Goal: Task Accomplishment & Management: Use online tool/utility

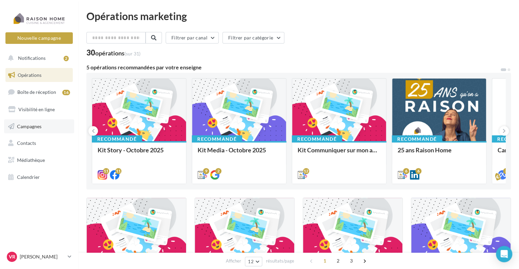
click at [49, 127] on link "Campagnes" at bounding box center [39, 126] width 70 height 14
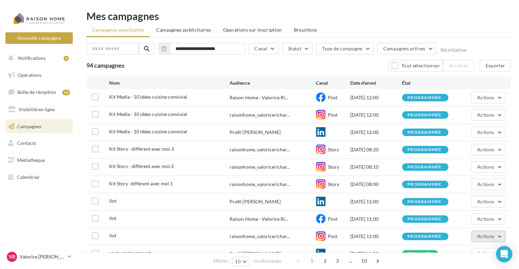
click at [485, 234] on span "Actions" at bounding box center [485, 236] width 17 height 6
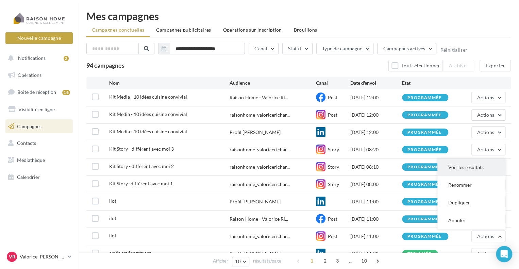
click at [466, 167] on button "Voir les résultats" at bounding box center [471, 167] width 68 height 18
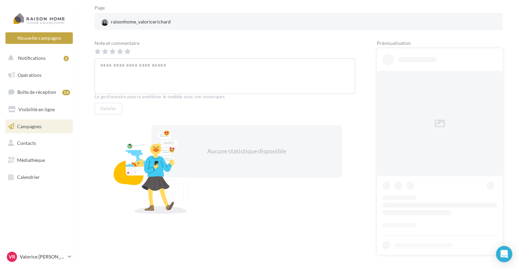
scroll to position [102, 0]
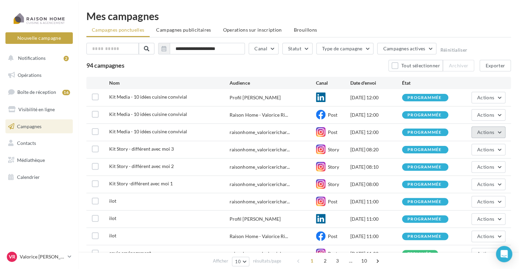
click at [482, 131] on span "Actions" at bounding box center [485, 132] width 17 height 6
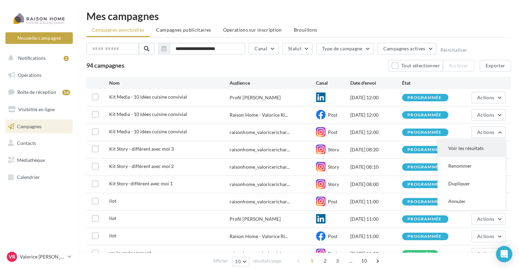
click at [481, 149] on button "Voir les résultats" at bounding box center [471, 148] width 68 height 18
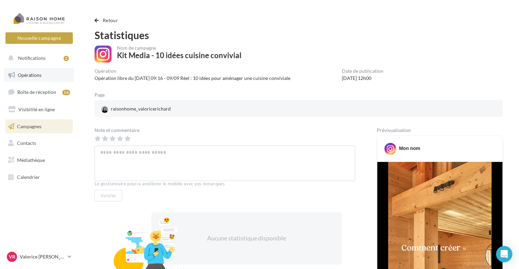
click at [32, 80] on link "Opérations" at bounding box center [39, 75] width 70 height 14
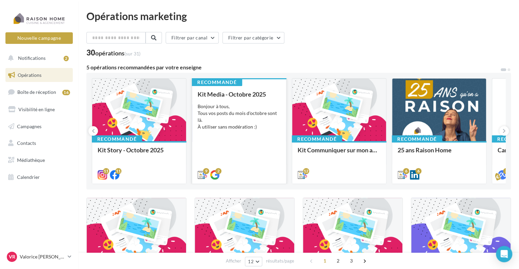
click at [246, 109] on div "Bonjour à tous, Tous vos posts du mois d'octobre sont là. À utiliser sans modér…" at bounding box center [238, 116] width 83 height 27
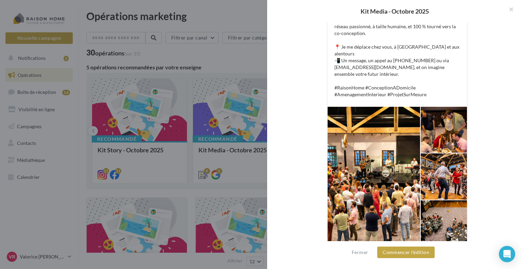
scroll to position [213, 0]
click at [421, 254] on button "Commencer l'édition" at bounding box center [405, 252] width 57 height 12
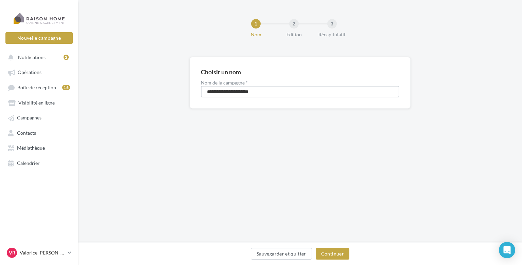
drag, startPoint x: 271, startPoint y: 93, endPoint x: 171, endPoint y: 95, distance: 99.6
click at [171, 95] on div "**********" at bounding box center [300, 93] width 444 height 73
type input "**********"
click at [342, 249] on button "Continuer" at bounding box center [333, 254] width 34 height 12
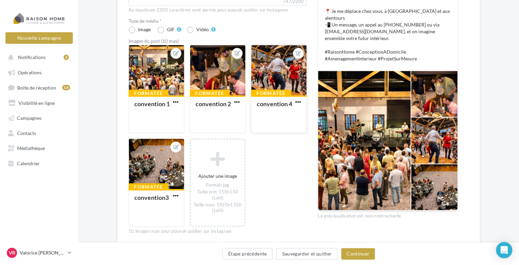
scroll to position [204, 0]
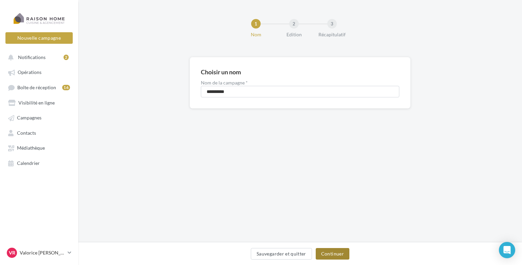
click at [332, 258] on button "Continuer" at bounding box center [333, 254] width 34 height 12
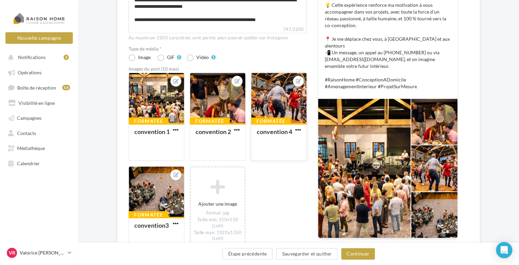
scroll to position [170, 0]
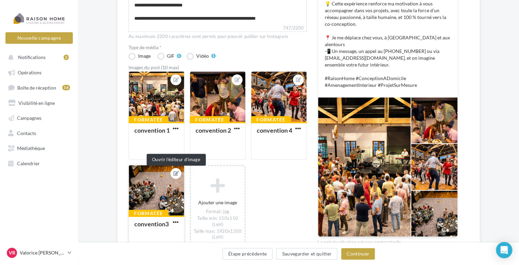
click at [174, 176] on button at bounding box center [175, 174] width 5 height 8
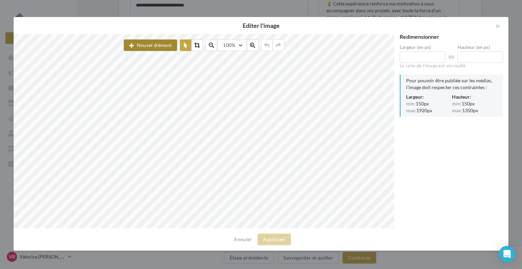
click at [162, 44] on button "Nouvel élément" at bounding box center [150, 45] width 53 height 12
click at [497, 26] on button "button" at bounding box center [494, 27] width 27 height 20
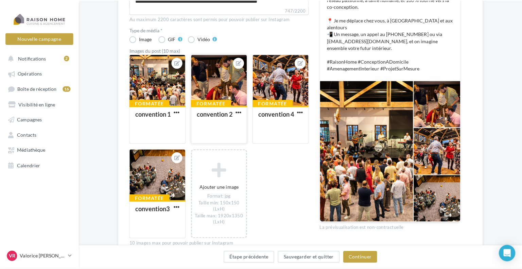
scroll to position [204, 0]
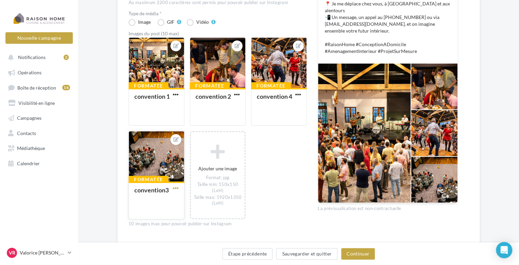
click at [177, 188] on span "button" at bounding box center [176, 189] width 6 height 6
click at [187, 204] on button "Remplacer l'image" at bounding box center [207, 202] width 72 height 18
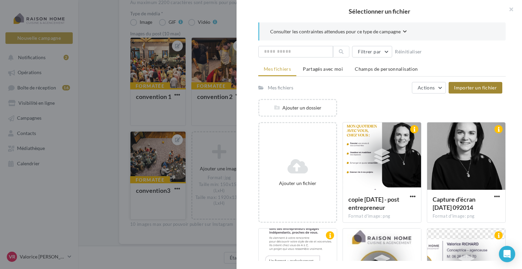
click at [483, 90] on button "Importer un fichier" at bounding box center [476, 88] width 54 height 12
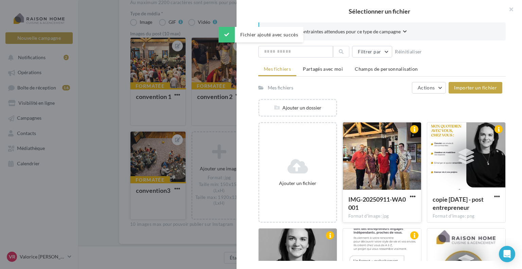
click at [390, 149] on div at bounding box center [382, 156] width 78 height 68
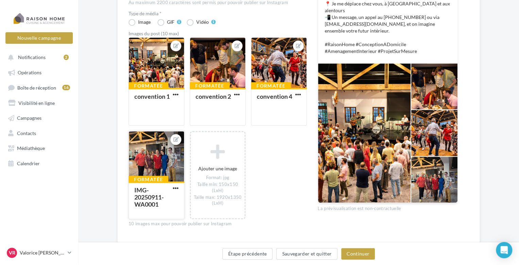
drag, startPoint x: 156, startPoint y: 158, endPoint x: 165, endPoint y: 162, distance: 9.2
click at [165, 162] on div at bounding box center [156, 157] width 55 height 51
click at [128, 220] on div "Sélectionner un fichier Consulter les contraintes attendues pour ce type de cam…" at bounding box center [156, 220] width 56 height 0
click at [234, 47] on div at bounding box center [236, 45] width 11 height 11
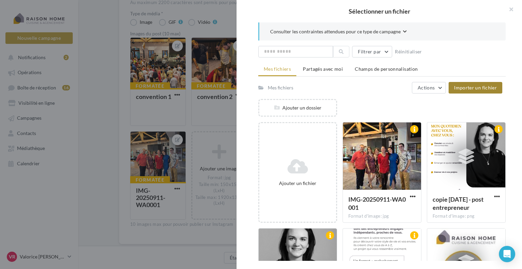
click at [486, 85] on span "Importer un fichier" at bounding box center [475, 88] width 43 height 6
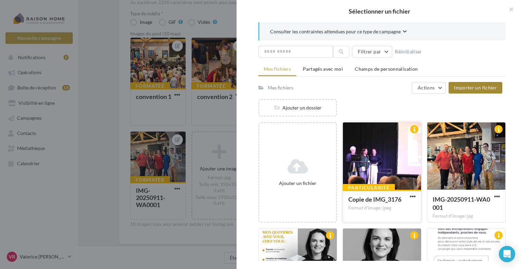
click at [403, 135] on div at bounding box center [382, 156] width 78 height 68
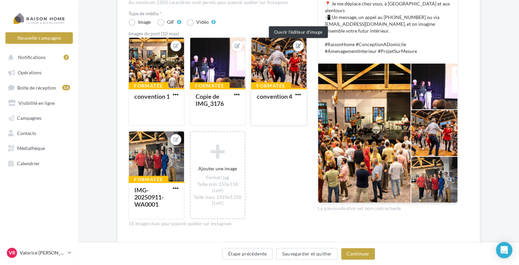
click at [298, 47] on icon at bounding box center [298, 46] width 5 height 5
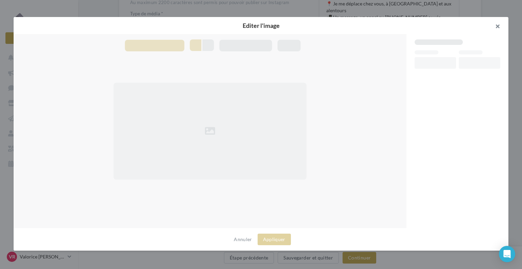
click at [498, 25] on button "button" at bounding box center [494, 27] width 27 height 20
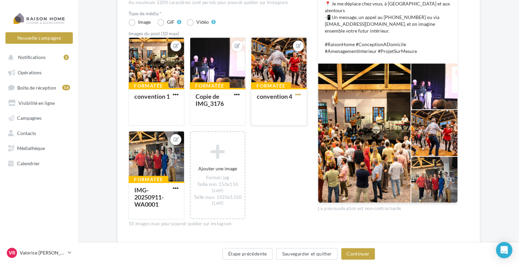
click at [299, 94] on span "button" at bounding box center [298, 95] width 6 height 6
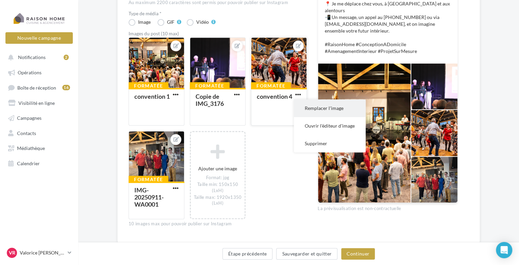
click at [322, 111] on button "Remplacer l'image" at bounding box center [330, 109] width 72 height 18
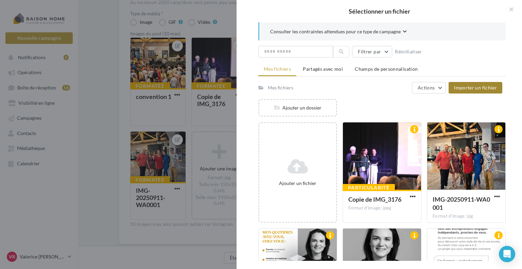
click at [473, 87] on span "Importer un fichier" at bounding box center [475, 88] width 43 height 6
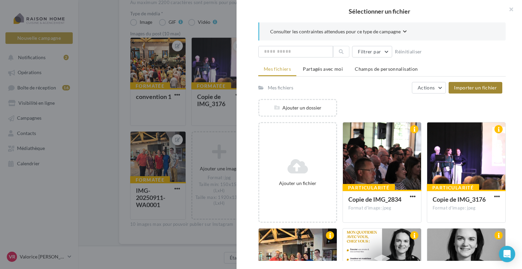
click at [483, 86] on span "Importer un fichier" at bounding box center [475, 88] width 43 height 6
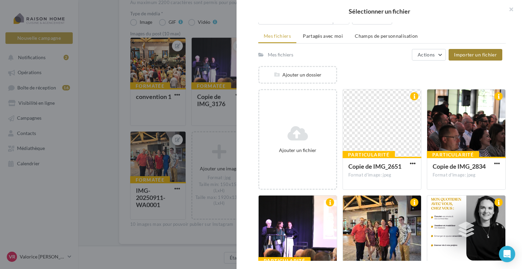
scroll to position [34, 0]
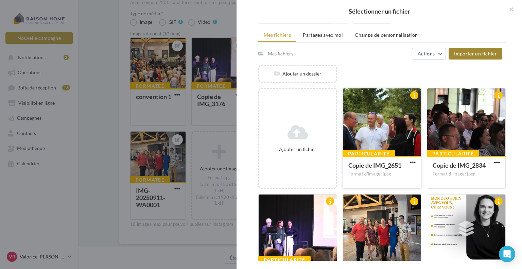
click at [393, 126] on div at bounding box center [382, 122] width 78 height 68
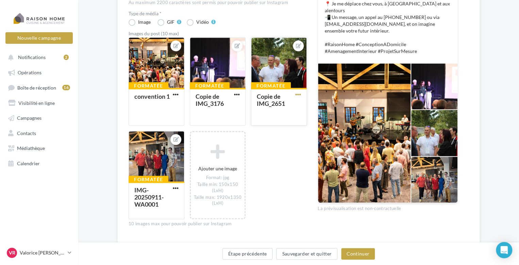
click at [298, 96] on span "button" at bounding box center [298, 95] width 6 height 6
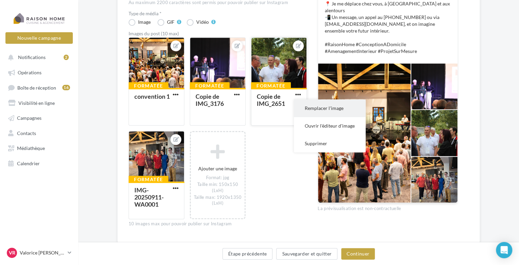
click at [307, 107] on button "Remplacer l'image" at bounding box center [330, 109] width 72 height 18
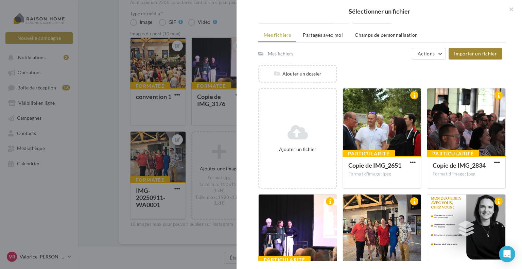
click at [467, 51] on span "Importer un fichier" at bounding box center [475, 54] width 43 height 6
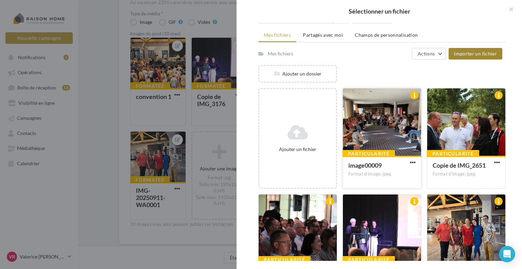
click at [377, 109] on div at bounding box center [382, 122] width 78 height 68
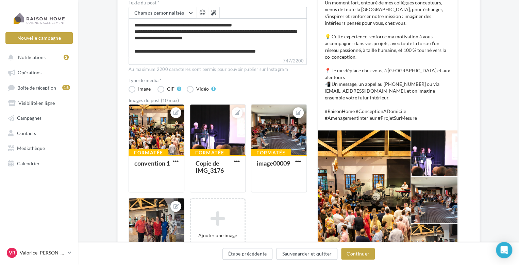
scroll to position [170, 0]
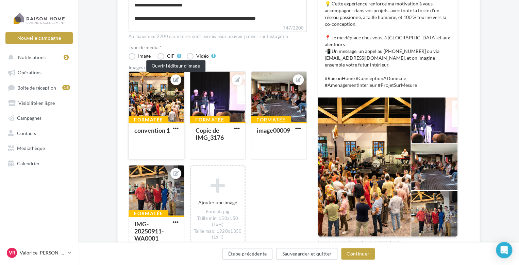
click at [178, 82] on button at bounding box center [175, 80] width 5 height 8
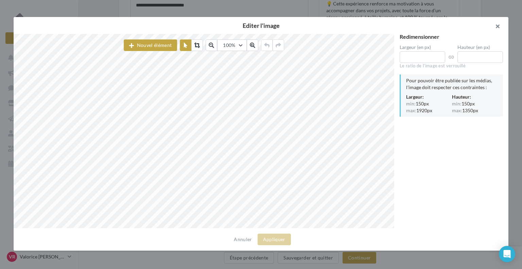
click at [499, 28] on button "button" at bounding box center [494, 27] width 27 height 20
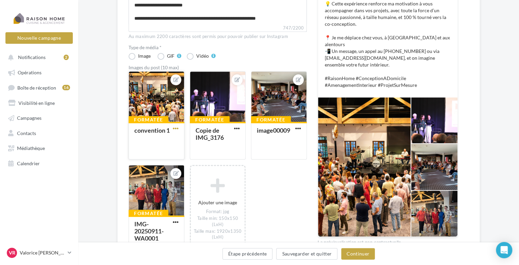
click at [173, 130] on span "button" at bounding box center [176, 129] width 6 height 6
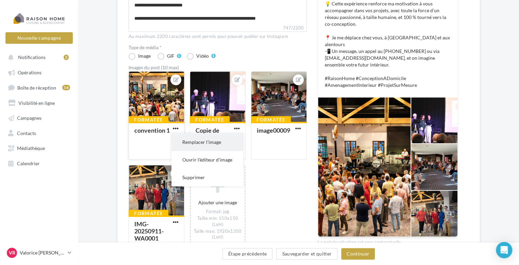
click at [189, 144] on button "Remplacer l'image" at bounding box center [207, 143] width 72 height 18
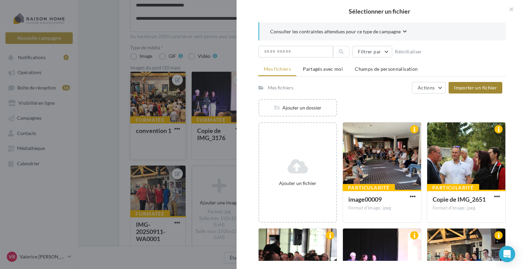
click at [476, 88] on span "Importer un fichier" at bounding box center [475, 88] width 43 height 6
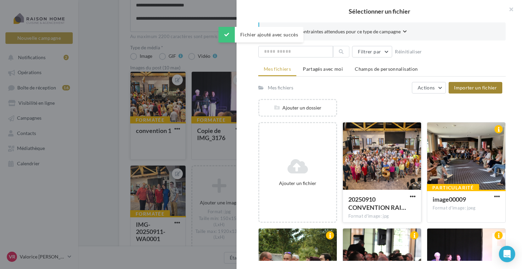
click at [367, 147] on div at bounding box center [382, 156] width 78 height 68
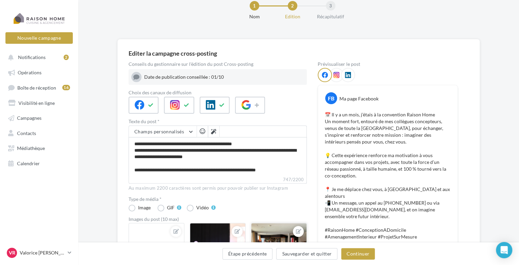
scroll to position [222, 0]
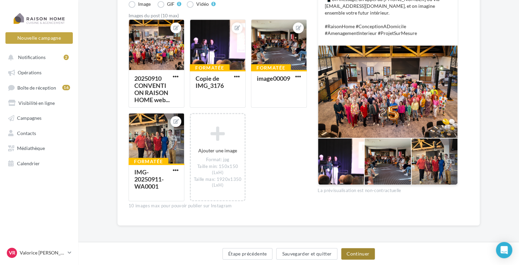
click at [361, 256] on button "Continuer" at bounding box center [358, 254] width 34 height 12
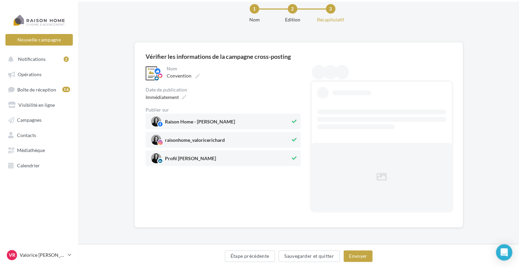
scroll to position [0, 0]
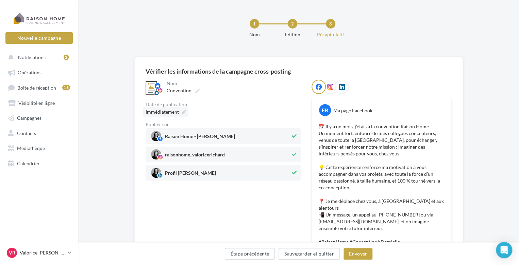
click at [175, 112] on span "Immédiatement" at bounding box center [161, 112] width 33 height 6
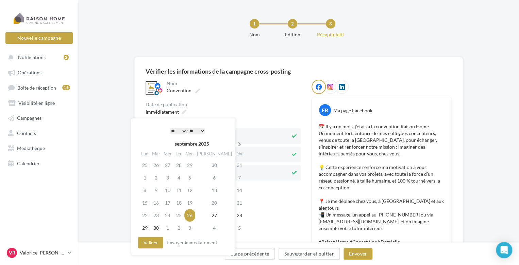
click at [235, 142] on icon at bounding box center [239, 144] width 8 height 5
click at [207, 167] on td "4" at bounding box center [215, 165] width 38 height 13
click at [157, 244] on button "Valider" at bounding box center [150, 243] width 25 height 12
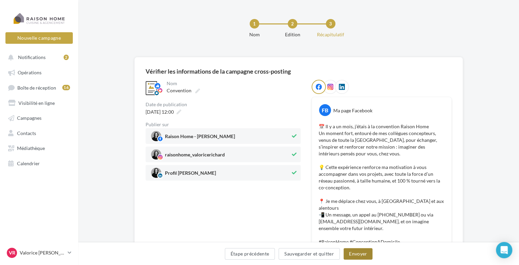
click at [362, 253] on button "Envoyer" at bounding box center [357, 254] width 29 height 12
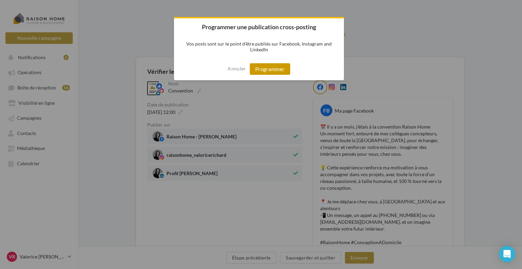
click at [281, 65] on button "Programmer" at bounding box center [270, 69] width 40 height 12
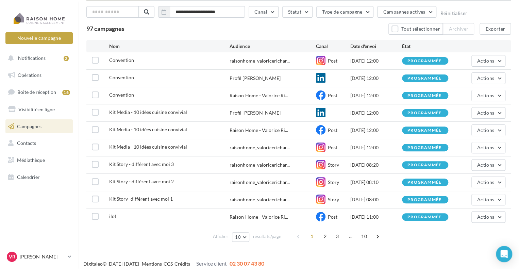
scroll to position [40, 0]
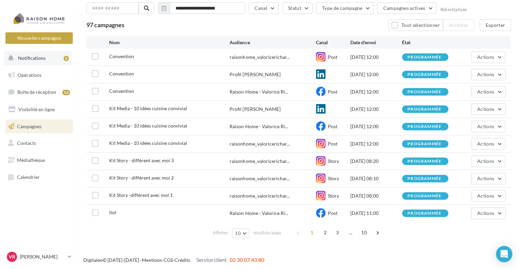
click at [36, 59] on span "Notifications" at bounding box center [32, 58] width 28 height 6
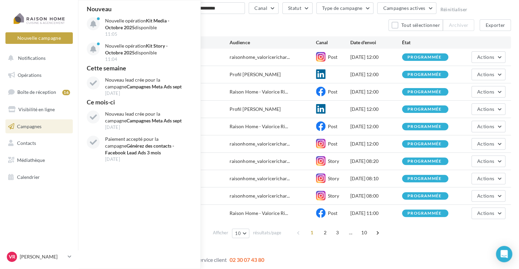
click at [299, 23] on div "97 campagnes Tout sélectionner Archiver Exporter" at bounding box center [298, 25] width 424 height 12
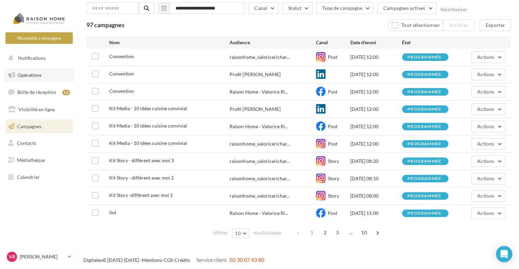
click at [42, 76] on link "Opérations" at bounding box center [39, 75] width 70 height 14
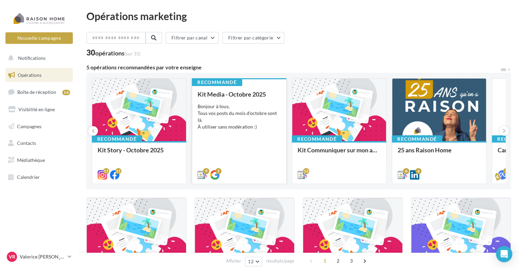
click at [233, 105] on div "Bonjour à tous, Tous vos posts du mois d'octobre sont là. À utiliser sans modér…" at bounding box center [238, 116] width 83 height 27
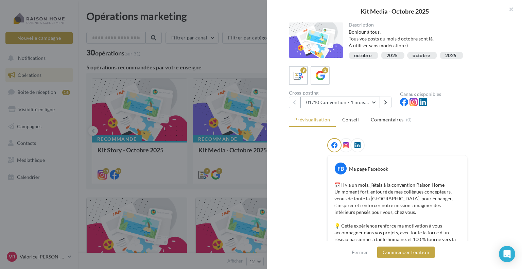
click at [374, 102] on button "01/10 Convention - 1 mois en arrière" at bounding box center [340, 103] width 80 height 12
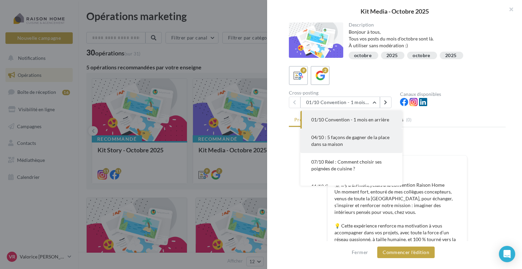
click at [374, 141] on button "04/10 : 5 façons de gagner de la place dans sa maison" at bounding box center [351, 140] width 102 height 24
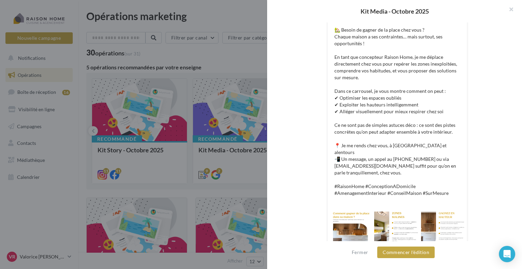
scroll to position [160, 0]
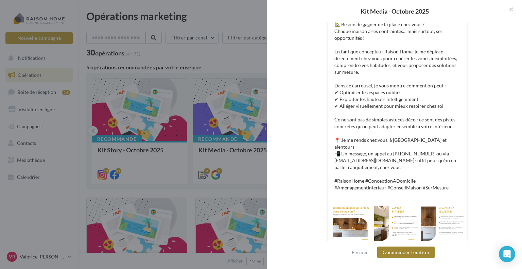
click at [407, 255] on button "Commencer l'édition" at bounding box center [405, 252] width 57 height 12
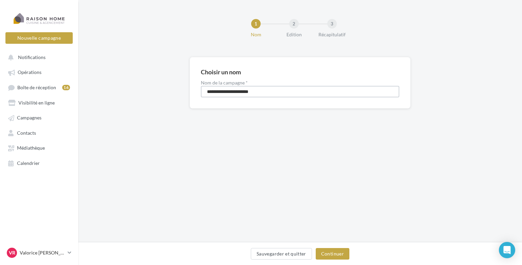
drag, startPoint x: 275, startPoint y: 93, endPoint x: 59, endPoint y: 109, distance: 216.4
click at [59, 109] on div "Nouvelle campagne Nouvelle campagne Notifications Opérations Boîte de réception…" at bounding box center [261, 132] width 522 height 265
type input "**********"
drag, startPoint x: 247, startPoint y: 92, endPoint x: 163, endPoint y: 87, distance: 83.8
click at [163, 87] on div "**********" at bounding box center [300, 93] width 444 height 73
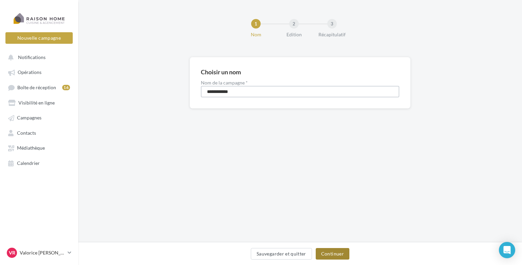
type input "**********"
click at [335, 254] on button "Continuer" at bounding box center [333, 254] width 34 height 12
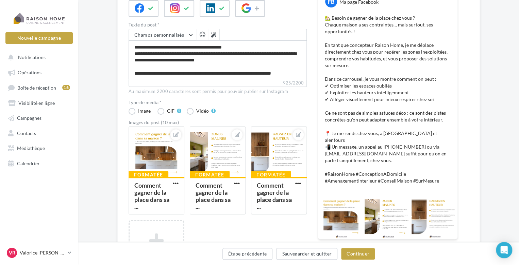
scroll to position [136, 0]
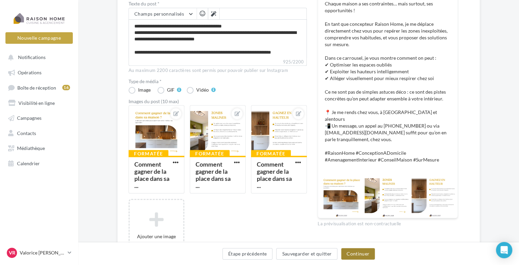
click at [368, 258] on button "Continuer" at bounding box center [358, 254] width 34 height 12
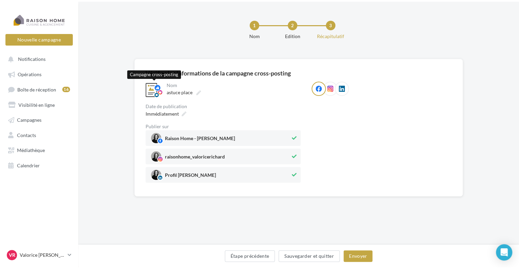
scroll to position [0, 0]
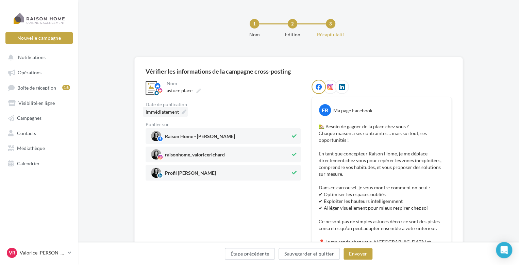
click at [178, 112] on div "Immédiatement" at bounding box center [165, 112] width 45 height 10
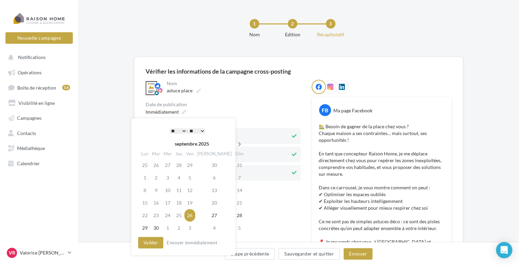
click at [235, 145] on icon at bounding box center [239, 144] width 8 height 5
click at [173, 179] on td "8" at bounding box center [169, 178] width 12 height 13
click at [149, 246] on button "Valider" at bounding box center [150, 243] width 25 height 12
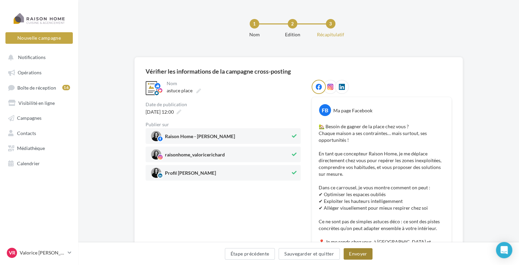
click at [363, 254] on button "Envoyer" at bounding box center [357, 254] width 29 height 12
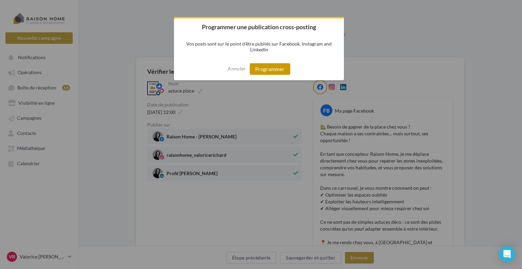
click at [270, 72] on button "Programmer" at bounding box center [270, 69] width 40 height 12
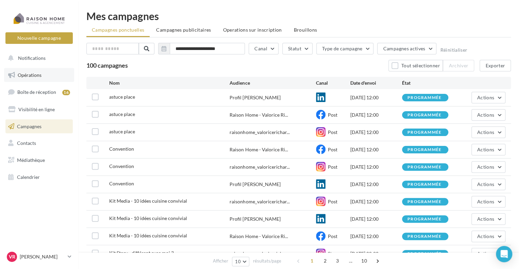
click at [46, 74] on link "Opérations" at bounding box center [39, 75] width 70 height 14
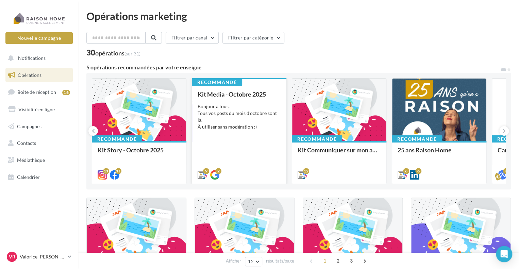
click at [241, 112] on div "Bonjour à tous, Tous vos posts du mois d'octobre sont là. À utiliser sans modér…" at bounding box center [238, 116] width 83 height 27
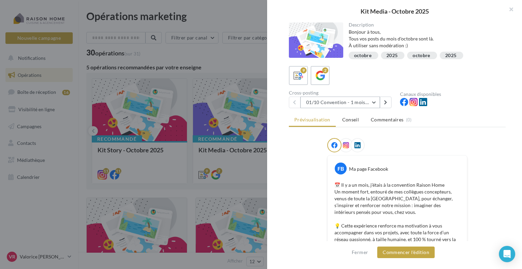
click at [374, 101] on button "01/10 Convention - 1 mois en arrière" at bounding box center [340, 103] width 80 height 12
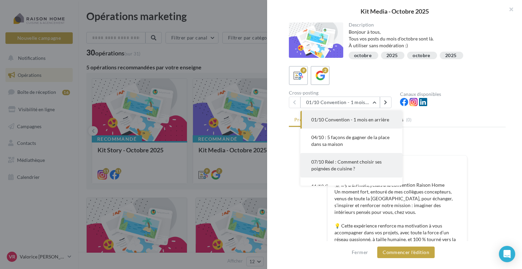
click at [375, 159] on span "07/10 Réel : Comment choisir ses poignées de cuisine ?" at bounding box center [346, 165] width 70 height 13
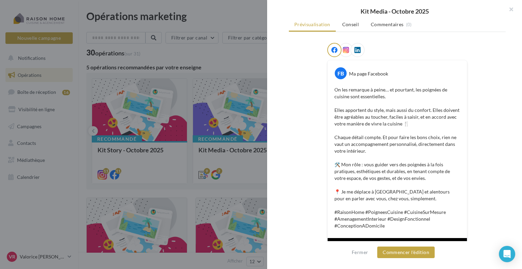
scroll to position [34, 0]
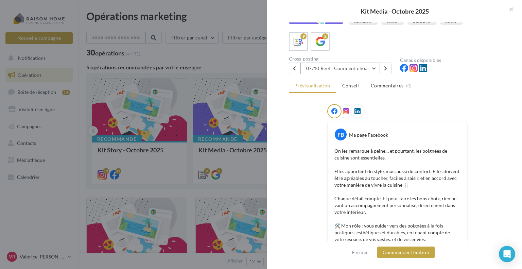
click at [375, 68] on button "07/10 Réel : Comment choisir ses poignées de cuisine ?" at bounding box center [340, 69] width 80 height 12
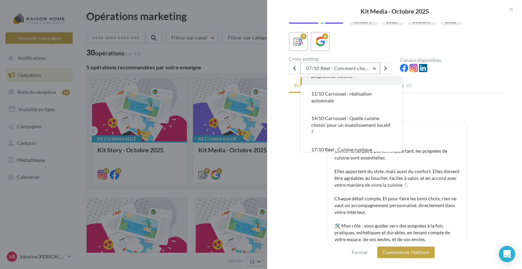
scroll to position [92, 0]
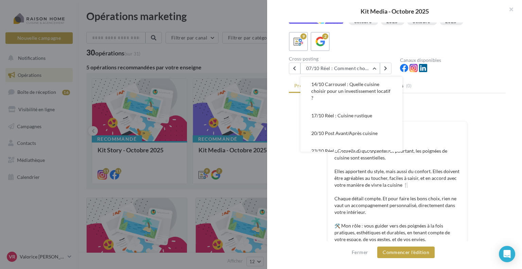
click at [380, 115] on button "17/10 Réel : Cuisine rustique" at bounding box center [351, 116] width 102 height 18
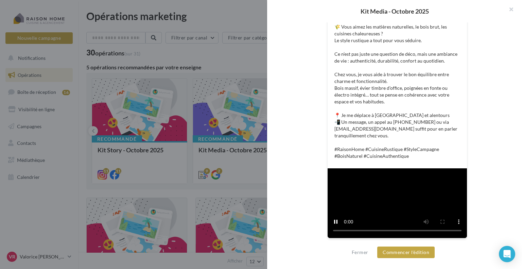
scroll to position [204, 0]
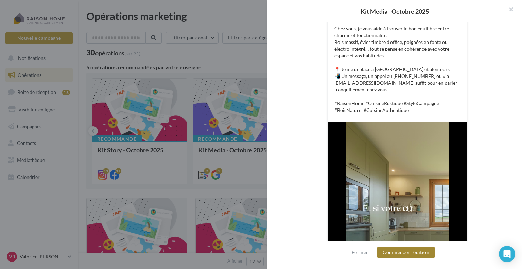
click at [404, 254] on button "Commencer l'édition" at bounding box center [405, 252] width 57 height 12
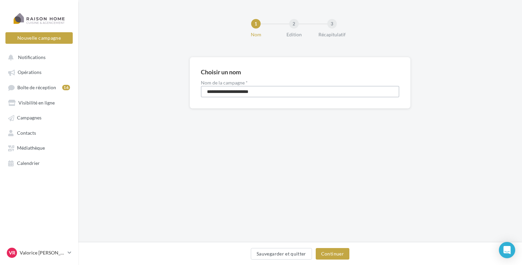
drag, startPoint x: 260, startPoint y: 91, endPoint x: 153, endPoint y: 99, distance: 107.0
click at [153, 99] on div "**********" at bounding box center [300, 93] width 444 height 73
click at [216, 91] on input "**********" at bounding box center [300, 92] width 198 height 12
type input "**********"
click at [342, 251] on button "Continuer" at bounding box center [333, 254] width 34 height 12
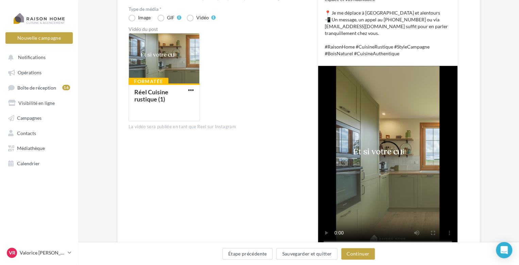
scroll to position [238, 0]
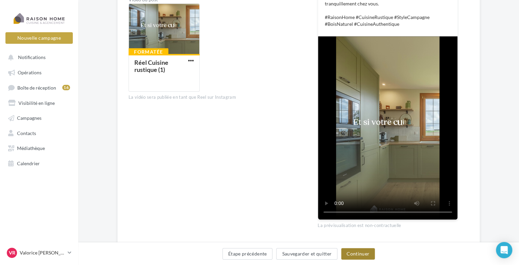
click at [364, 255] on button "Continuer" at bounding box center [358, 254] width 34 height 12
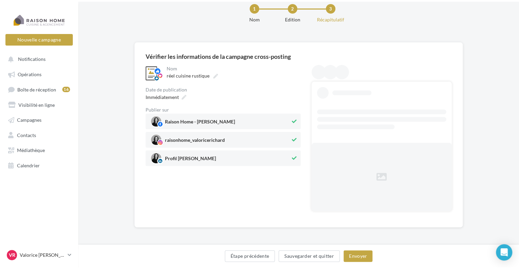
scroll to position [0, 0]
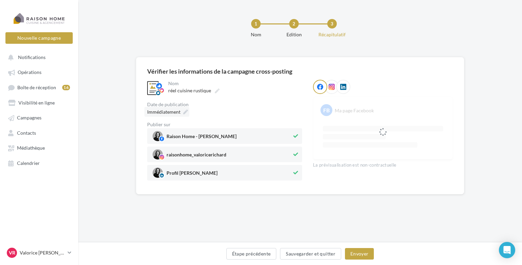
click at [182, 114] on div "Immédiatement" at bounding box center [166, 112] width 45 height 10
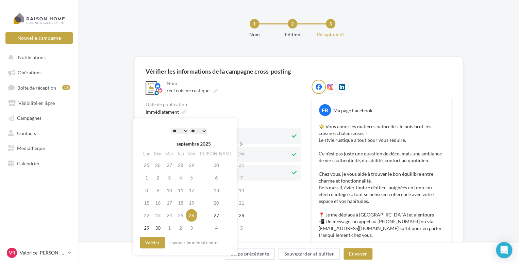
click at [237, 146] on icon at bounding box center [241, 144] width 8 height 5
click at [207, 177] on td "11" at bounding box center [215, 178] width 38 height 13
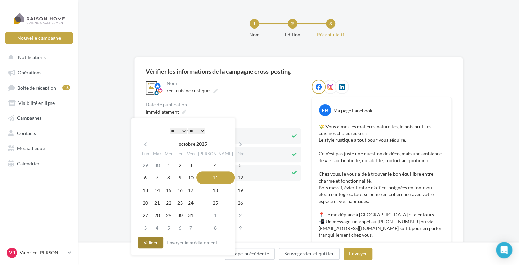
click at [150, 242] on button "Valider" at bounding box center [150, 243] width 25 height 12
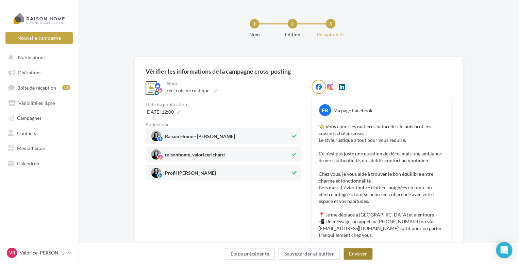
click at [354, 258] on button "Envoyer" at bounding box center [357, 254] width 29 height 12
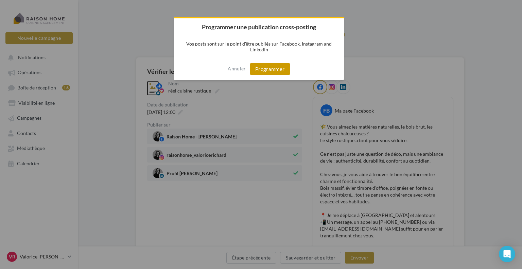
click at [276, 75] on button "Programmer" at bounding box center [270, 69] width 40 height 12
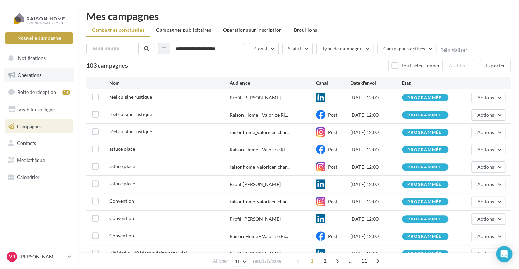
click at [35, 74] on span "Opérations" at bounding box center [30, 75] width 24 height 6
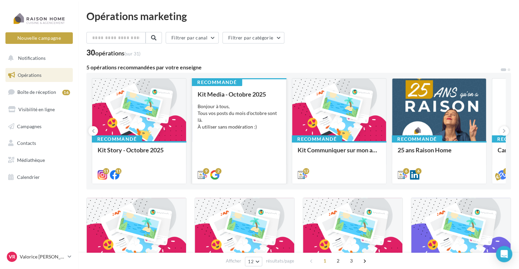
click at [234, 116] on div "Bonjour à tous, Tous vos posts du mois d'octobre sont là. À utiliser sans modér…" at bounding box center [238, 116] width 83 height 27
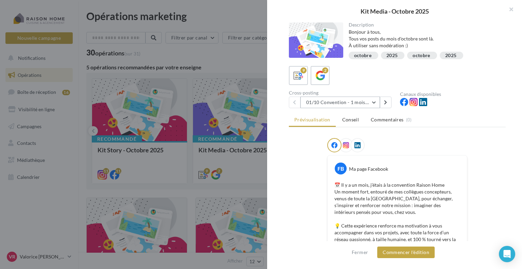
click at [374, 105] on button "01/10 Convention - 1 mois en arrière" at bounding box center [340, 103] width 80 height 12
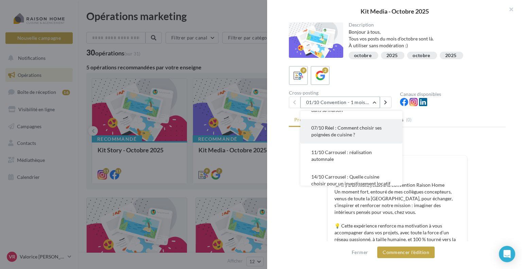
scroll to position [68, 0]
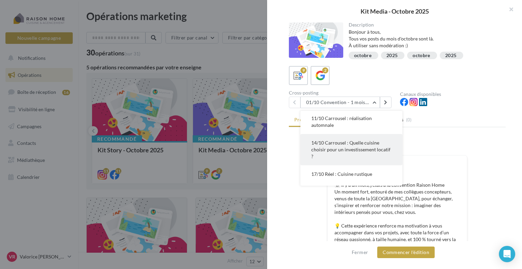
click at [348, 153] on button "14/10 Carrousel : Quelle cuisine choisir pour un investissement locatif ?" at bounding box center [351, 149] width 102 height 31
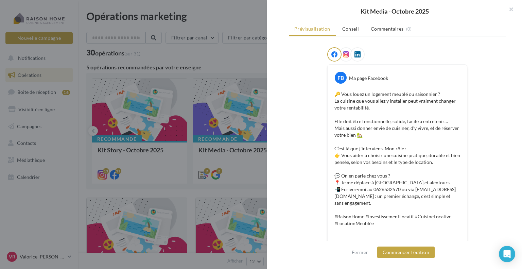
scroll to position [133, 0]
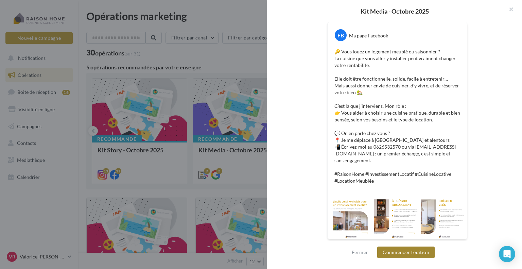
click at [426, 254] on button "Commencer l'édition" at bounding box center [405, 252] width 57 height 12
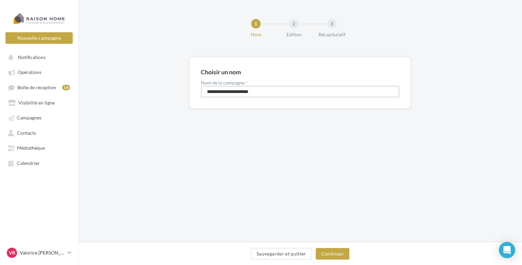
drag, startPoint x: 263, startPoint y: 90, endPoint x: 141, endPoint y: 88, distance: 122.0
click at [141, 88] on div "**********" at bounding box center [300, 93] width 444 height 73
type input "*******"
click at [342, 253] on button "Continuer" at bounding box center [333, 254] width 34 height 12
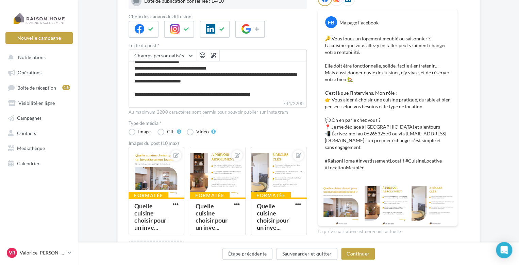
scroll to position [170, 0]
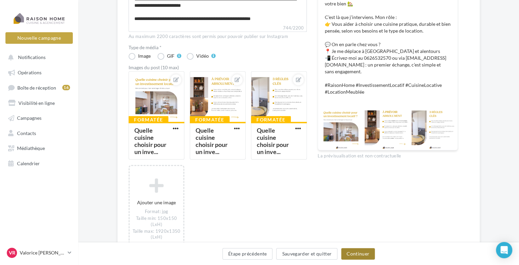
click at [364, 252] on button "Continuer" at bounding box center [358, 254] width 34 height 12
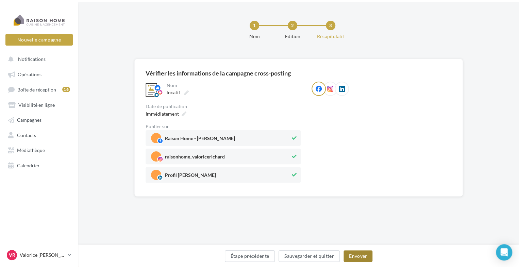
scroll to position [0, 0]
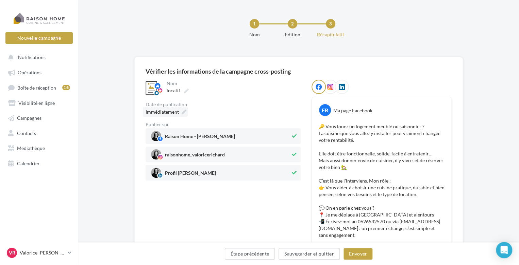
click at [165, 111] on span "Immédiatement" at bounding box center [161, 112] width 33 height 6
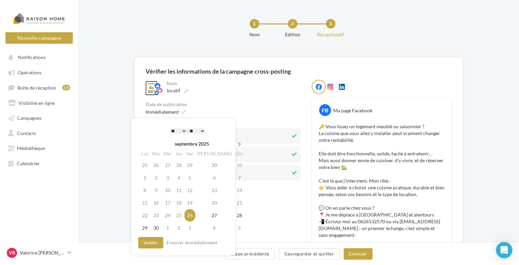
click at [235, 144] on icon at bounding box center [239, 144] width 8 height 5
click at [166, 190] on td "15" at bounding box center [169, 190] width 12 height 13
click at [154, 245] on button "Valider" at bounding box center [150, 243] width 25 height 12
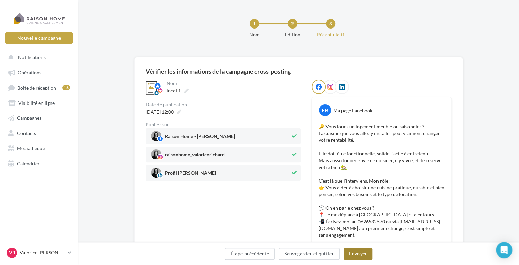
click at [363, 257] on button "Envoyer" at bounding box center [357, 254] width 29 height 12
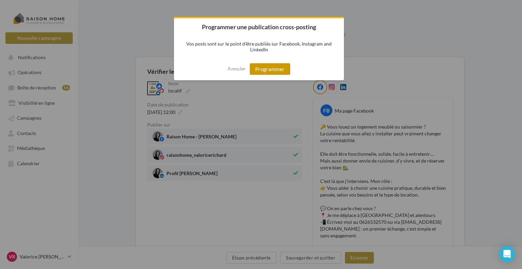
click at [264, 67] on button "Programmer" at bounding box center [270, 69] width 40 height 12
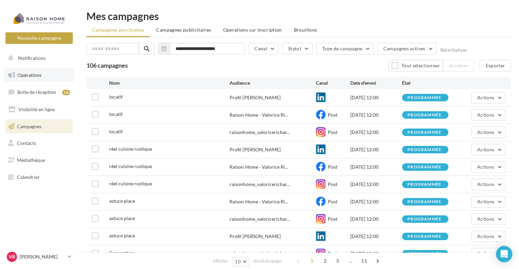
click at [46, 79] on link "Opérations" at bounding box center [39, 75] width 70 height 14
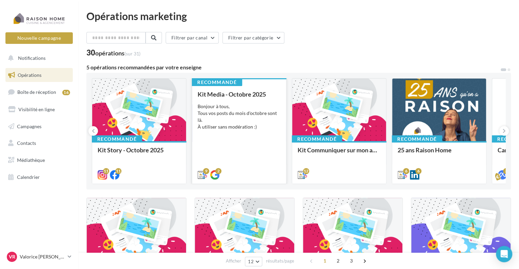
click at [224, 132] on div "Kit Media - Octobre 2025 Bonjour à tous, Tous vos posts du mois d'octobre sont …" at bounding box center [238, 134] width 83 height 87
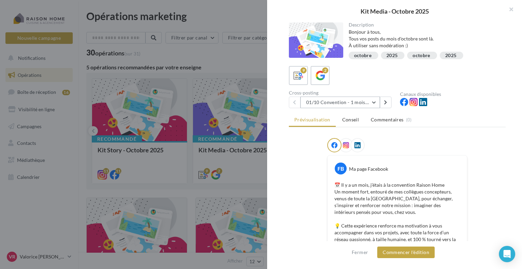
click at [376, 103] on button "01/10 Convention - 1 mois en arrière" at bounding box center [340, 103] width 80 height 12
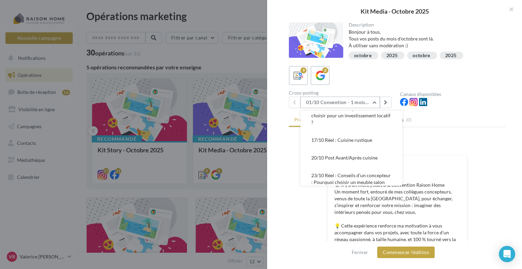
scroll to position [136, 0]
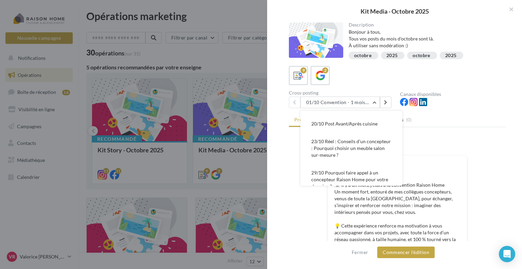
click at [368, 139] on button "23/10 Réel : Conseils d’un concepteur : Pourquoi choisir un meuble salon sur-me…" at bounding box center [351, 148] width 102 height 31
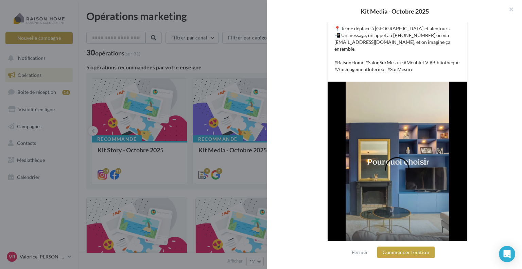
scroll to position [264, 0]
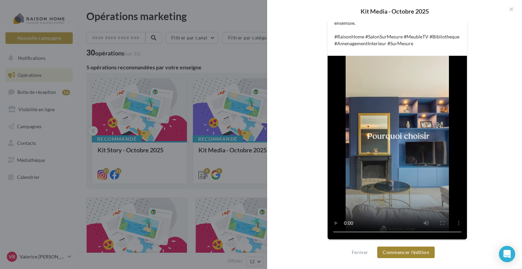
click at [408, 253] on button "Commencer l'édition" at bounding box center [405, 252] width 57 height 12
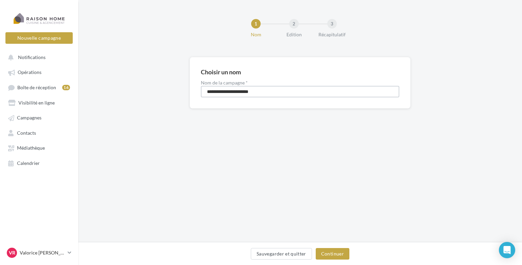
drag, startPoint x: 264, startPoint y: 90, endPoint x: 170, endPoint y: 85, distance: 94.6
click at [170, 85] on div "**********" at bounding box center [300, 93] width 444 height 73
type input "**********"
click at [338, 251] on button "Continuer" at bounding box center [333, 254] width 34 height 12
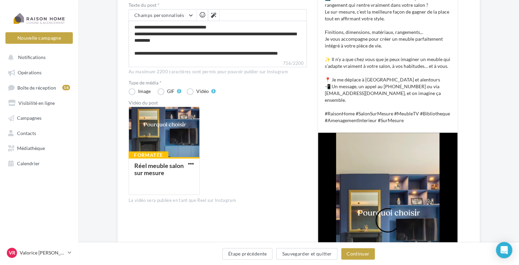
scroll to position [136, 0]
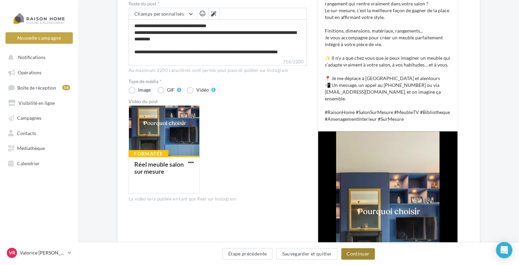
click at [348, 254] on button "Continuer" at bounding box center [358, 254] width 34 height 12
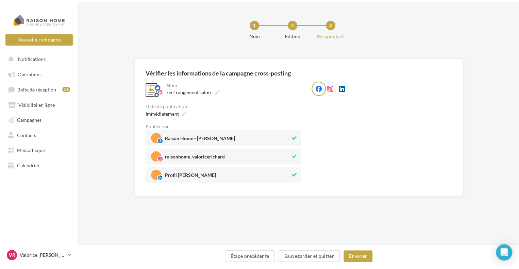
scroll to position [0, 0]
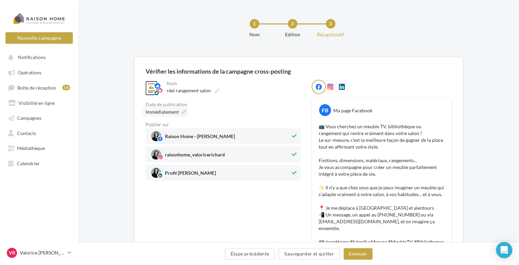
click at [170, 110] on span "Immédiatement" at bounding box center [161, 112] width 33 height 6
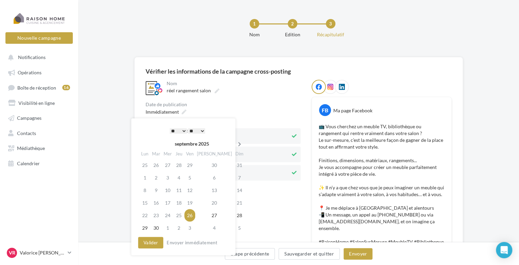
click at [233, 142] on th at bounding box center [239, 144] width 12 height 10
click at [207, 193] on td "18" at bounding box center [215, 190] width 38 height 13
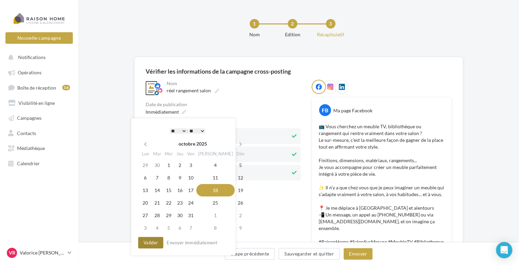
click at [153, 247] on button "Valider" at bounding box center [150, 243] width 25 height 12
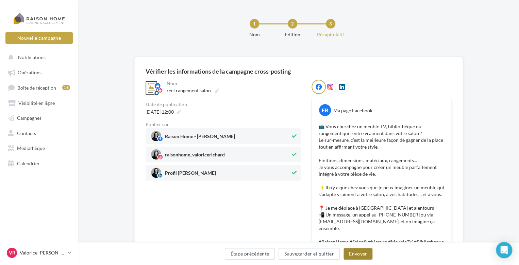
click at [359, 257] on button "Envoyer" at bounding box center [357, 254] width 29 height 12
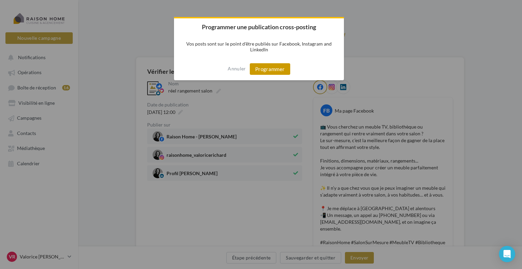
click at [264, 72] on button "Programmer" at bounding box center [270, 69] width 40 height 12
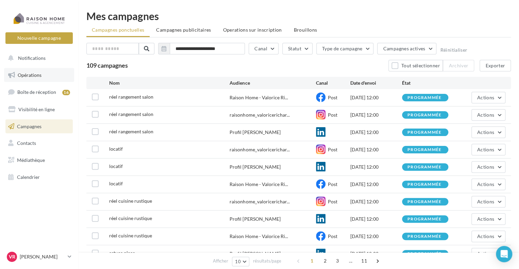
click at [38, 76] on span "Opérations" at bounding box center [30, 75] width 24 height 6
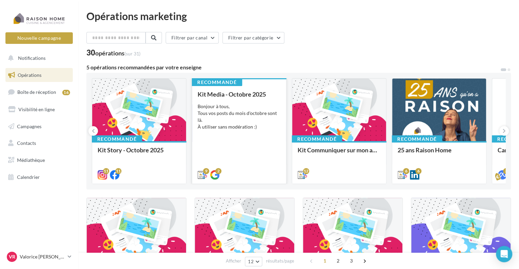
click at [239, 119] on div "Bonjour à tous, Tous vos posts du mois d'octobre sont là. À utiliser sans modér…" at bounding box center [238, 116] width 83 height 27
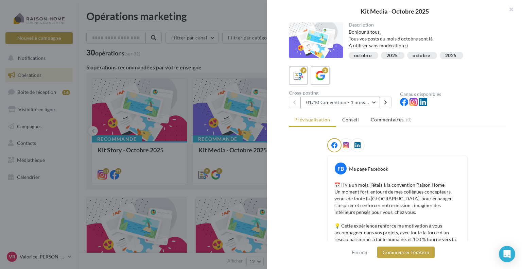
click at [374, 102] on button "01/10 Convention - 1 mois en arrière" at bounding box center [340, 103] width 80 height 12
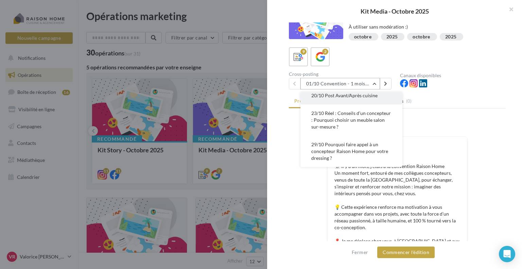
scroll to position [34, 0]
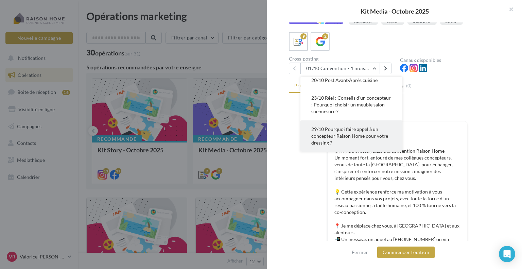
click at [367, 138] on span "29/10 Pourquoi faire appel à un concepteur Raison Home pour votre dressing ?" at bounding box center [349, 135] width 77 height 19
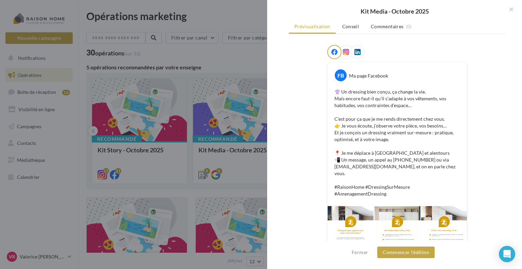
scroll to position [99, 0]
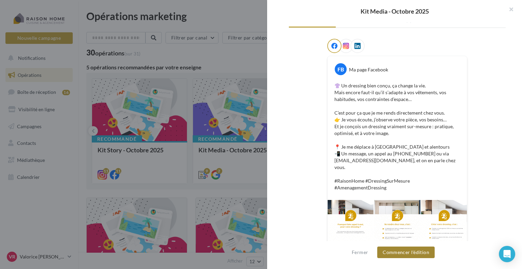
click at [423, 252] on button "Commencer l'édition" at bounding box center [405, 252] width 57 height 12
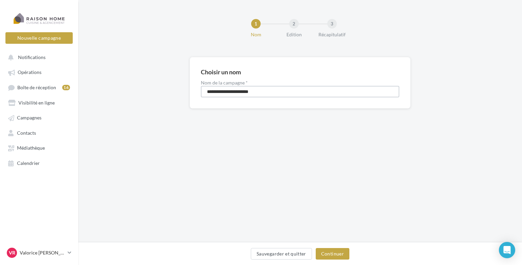
drag, startPoint x: 261, startPoint y: 89, endPoint x: 115, endPoint y: 89, distance: 146.5
click at [115, 89] on div "**********" at bounding box center [300, 93] width 444 height 73
type input "********"
click at [337, 259] on button "Continuer" at bounding box center [333, 254] width 34 height 12
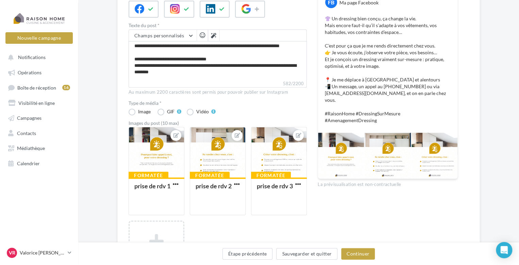
scroll to position [136, 0]
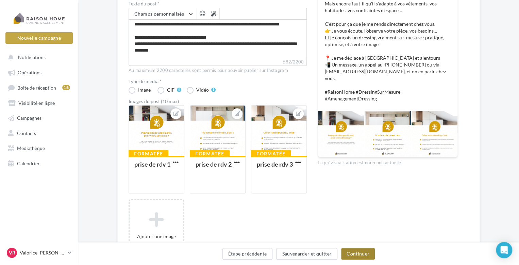
click at [366, 259] on button "Continuer" at bounding box center [358, 254] width 34 height 12
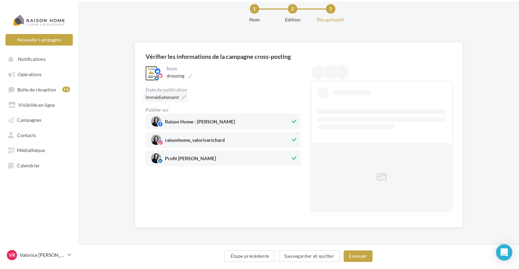
scroll to position [0, 0]
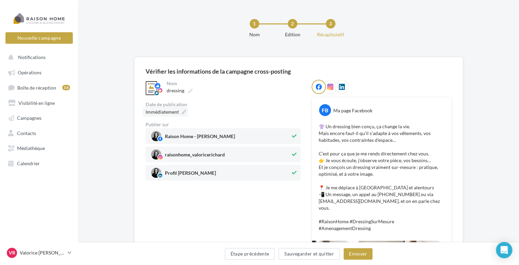
click at [176, 111] on span "Immédiatement" at bounding box center [161, 112] width 33 height 6
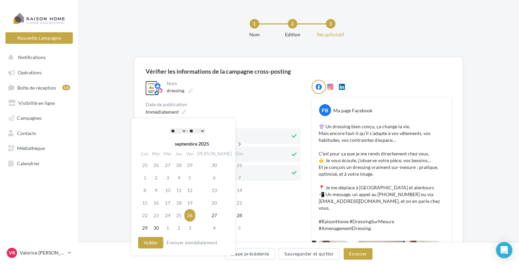
click at [235, 143] on icon at bounding box center [239, 144] width 8 height 5
click at [171, 206] on td "22" at bounding box center [169, 203] width 12 height 13
click at [154, 244] on button "Valider" at bounding box center [150, 243] width 25 height 12
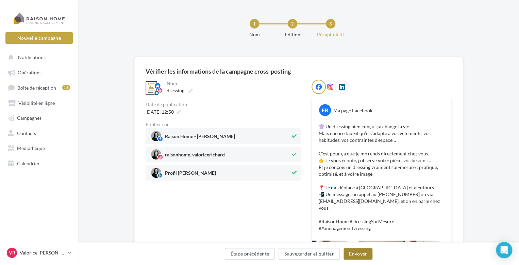
click at [358, 255] on button "Envoyer" at bounding box center [357, 254] width 29 height 12
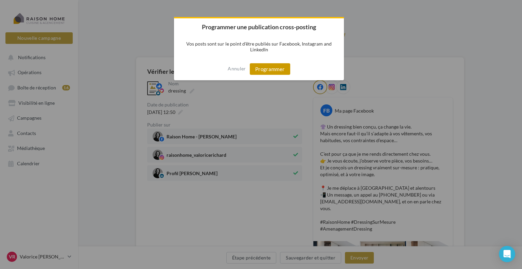
click at [264, 70] on button "Programmer" at bounding box center [270, 69] width 40 height 12
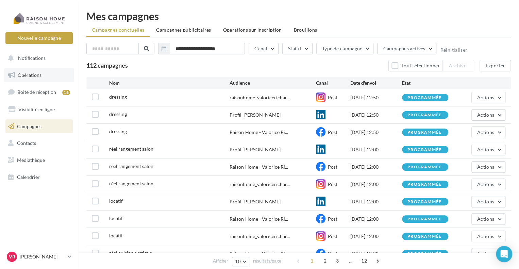
click at [32, 77] on span "Opérations" at bounding box center [30, 75] width 24 height 6
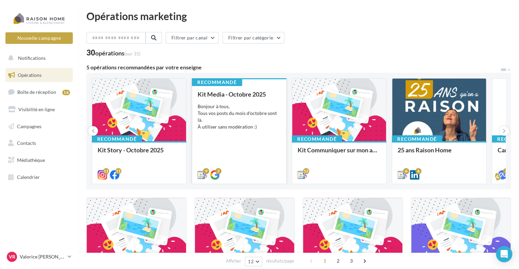
click at [252, 115] on div "Bonjour à tous, Tous vos posts du mois d'octobre sont là. À utiliser sans modér…" at bounding box center [238, 116] width 83 height 27
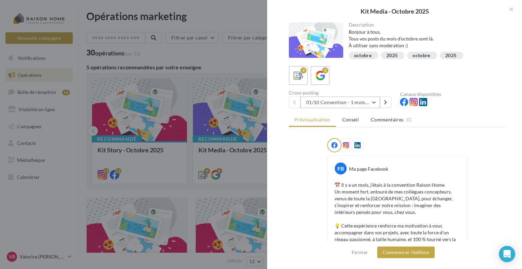
click at [372, 103] on button "01/10 Convention - 1 mois en arrière" at bounding box center [340, 103] width 80 height 12
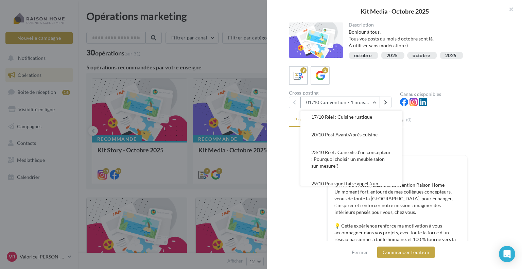
scroll to position [136, 0]
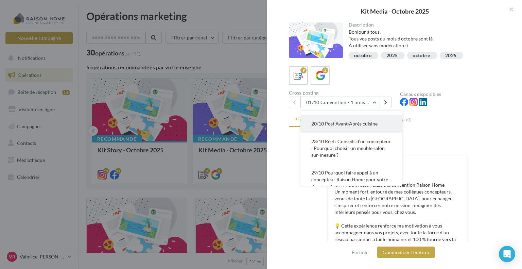
click at [361, 125] on span "20/10 Post Avant/Après cuisine" at bounding box center [344, 124] width 66 height 6
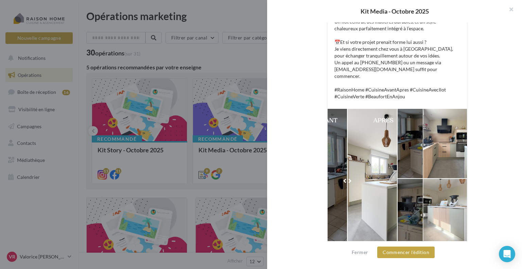
scroll to position [206, 0]
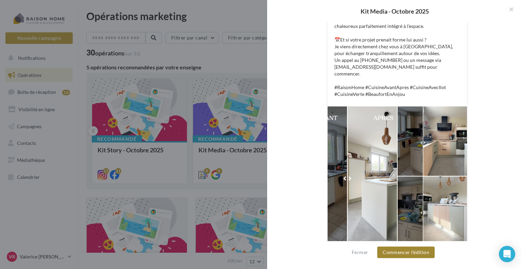
click at [415, 255] on button "Commencer l'édition" at bounding box center [405, 252] width 57 height 12
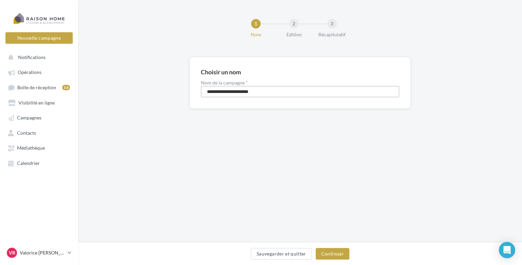
drag, startPoint x: 263, startPoint y: 91, endPoint x: 160, endPoint y: 91, distance: 102.3
click at [160, 91] on div "**********" at bounding box center [300, 93] width 444 height 73
type input "**********"
click at [333, 254] on button "Continuer" at bounding box center [333, 254] width 34 height 12
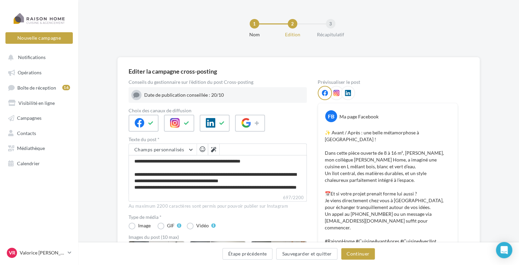
click at [336, 92] on icon at bounding box center [336, 93] width 6 height 6
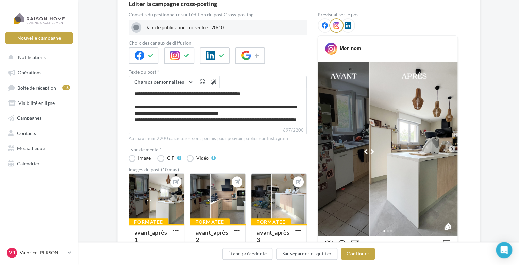
scroll to position [102, 0]
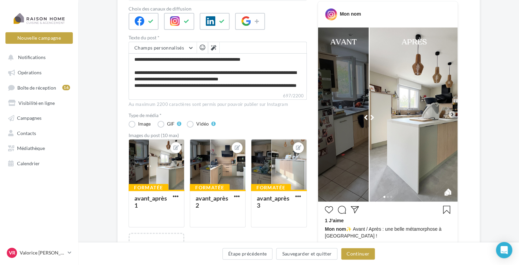
click at [451, 112] on icon at bounding box center [452, 114] width 6 height 6
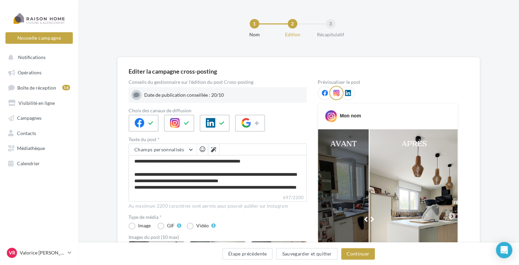
scroll to position [0, 0]
click at [348, 94] on icon at bounding box center [348, 93] width 6 height 6
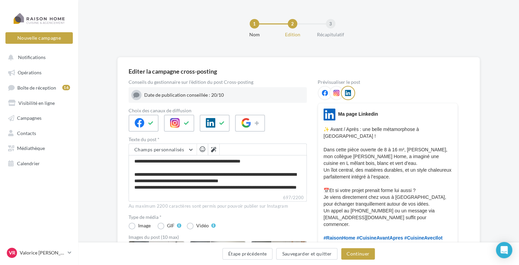
click at [326, 95] on icon at bounding box center [325, 93] width 6 height 6
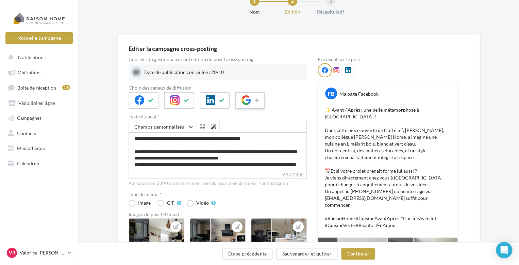
scroll to position [18, 0]
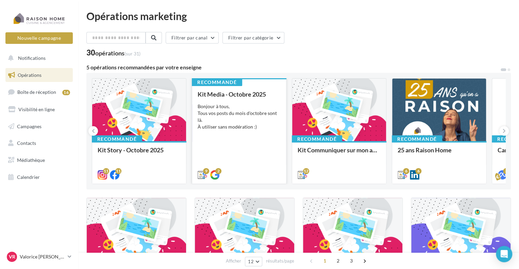
click at [242, 111] on div "Bonjour à tous, Tous vos posts du mois d'octobre sont là. À utiliser sans modér…" at bounding box center [238, 116] width 83 height 27
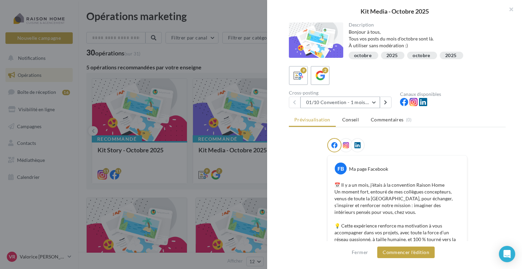
click at [376, 102] on button "01/10 Convention - 1 mois en arrière" at bounding box center [340, 103] width 80 height 12
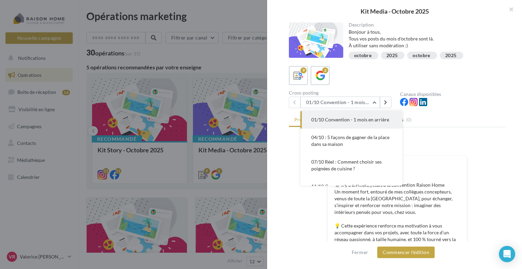
click at [443, 138] on div at bounding box center [397, 146] width 140 height 17
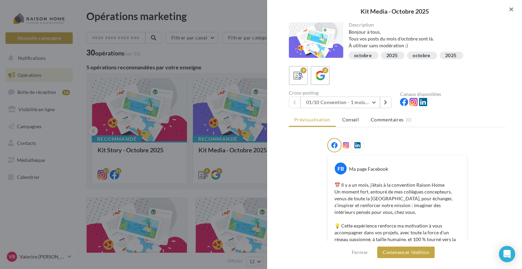
click at [511, 6] on button "button" at bounding box center [508, 10] width 27 height 20
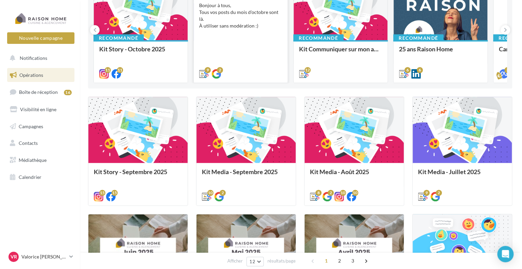
scroll to position [102, 0]
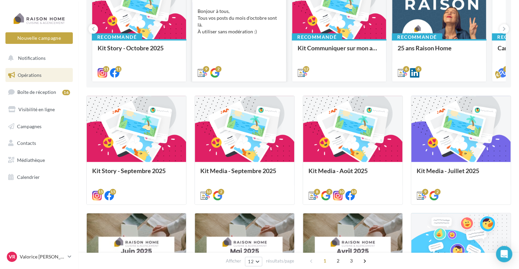
click at [0, 0] on div "Bonjour à tous, Tous vos posts du mois de septembre sont là. À utiliser sans mo…" at bounding box center [0, 0] width 0 height 0
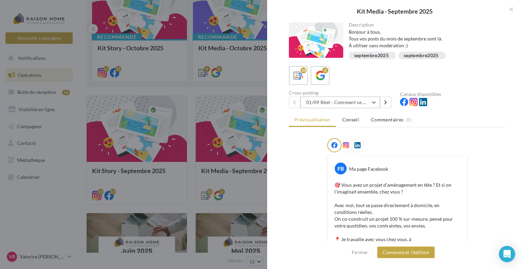
click at [374, 101] on button "01/09 Réel : Comment se passe un projet Raison Home ?" at bounding box center [340, 103] width 80 height 12
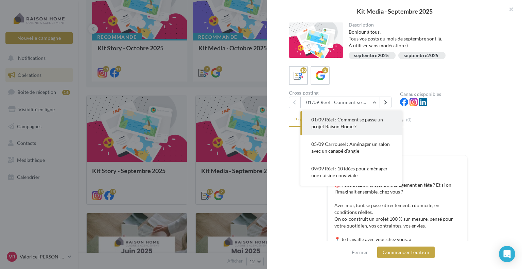
click at [507, 157] on div "Description Bonjour à tous, Tous vos posts du mois de septembre sont là. À util…" at bounding box center [397, 134] width 260 height 225
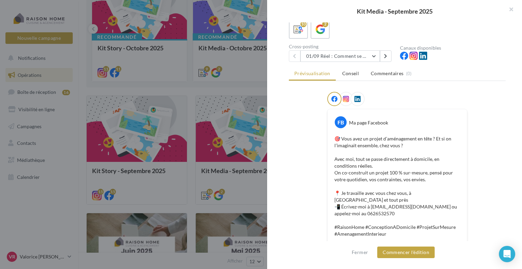
scroll to position [34, 0]
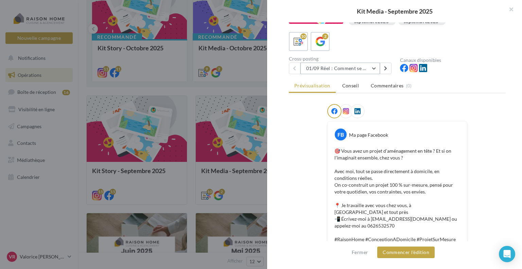
click at [376, 68] on button "01/09 Réel : Comment se passe un projet Raison Home ?" at bounding box center [340, 69] width 80 height 12
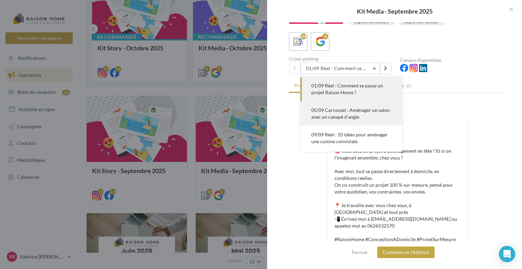
click at [358, 111] on span "05/09 Carrousel : Aménager un salon avec un canapé d’angle" at bounding box center [350, 113] width 79 height 13
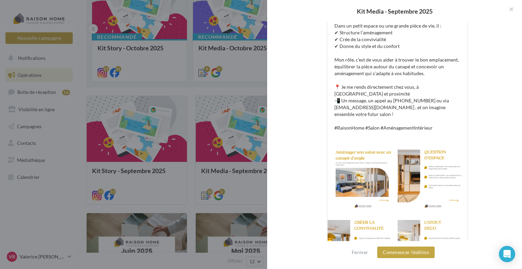
scroll to position [85, 0]
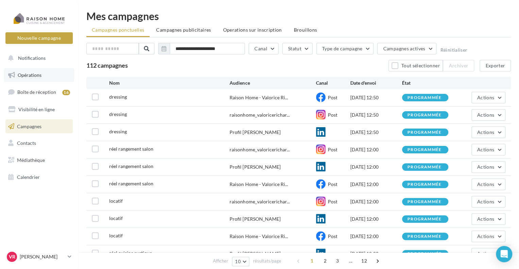
click at [39, 73] on span "Opérations" at bounding box center [30, 75] width 24 height 6
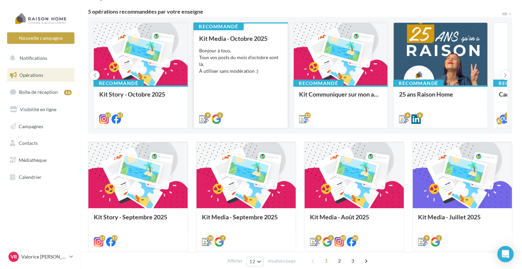
scroll to position [68, 0]
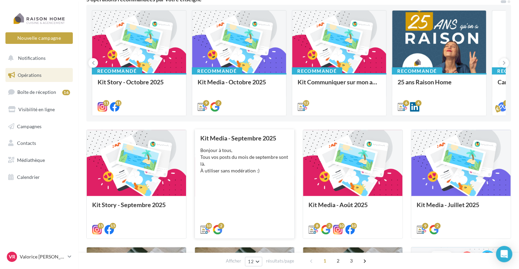
click at [246, 157] on div "Bonjour à tous, Tous vos posts du mois de septembre sont là. À utiliser sans mo…" at bounding box center [244, 160] width 88 height 27
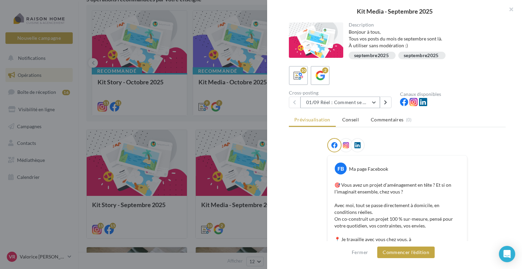
click at [374, 104] on button "01/09 Réel : Comment se passe un projet Raison Home ?" at bounding box center [340, 103] width 80 height 12
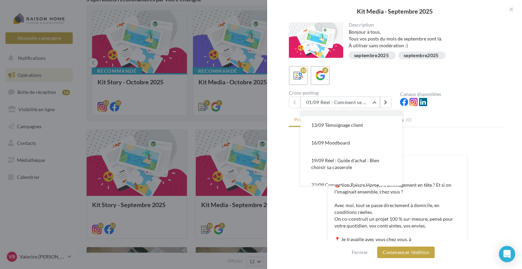
click at [368, 140] on button "16/09 Moodboard" at bounding box center [351, 143] width 102 height 18
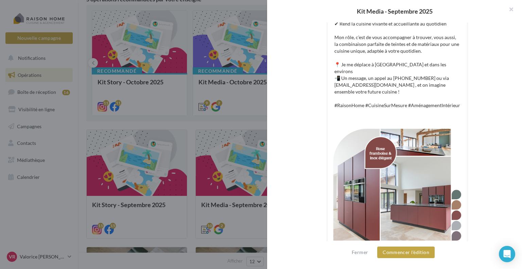
scroll to position [220, 0]
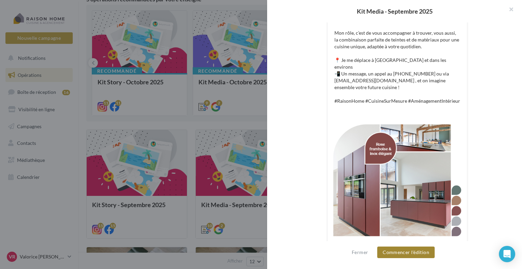
click at [418, 255] on button "Commencer l'édition" at bounding box center [405, 252] width 57 height 12
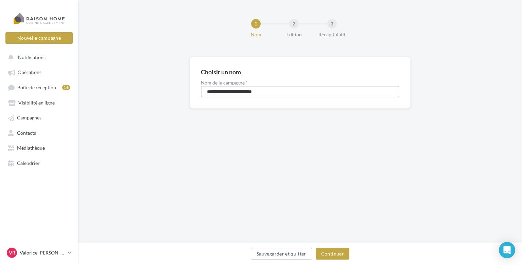
drag, startPoint x: 276, startPoint y: 92, endPoint x: 120, endPoint y: 87, distance: 156.4
click at [120, 87] on div "**********" at bounding box center [300, 93] width 444 height 73
type input "**********"
click at [332, 254] on button "Continuer" at bounding box center [333, 254] width 34 height 12
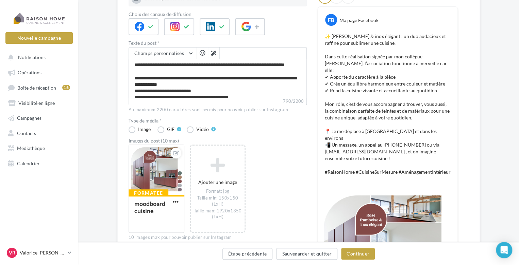
scroll to position [102, 0]
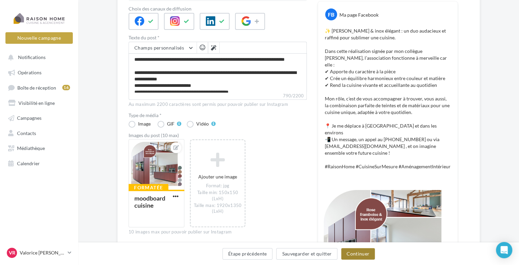
click at [358, 257] on button "Continuer" at bounding box center [358, 254] width 34 height 12
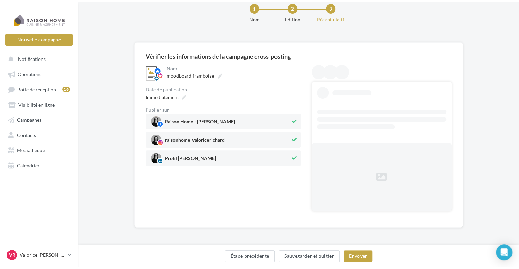
scroll to position [0, 0]
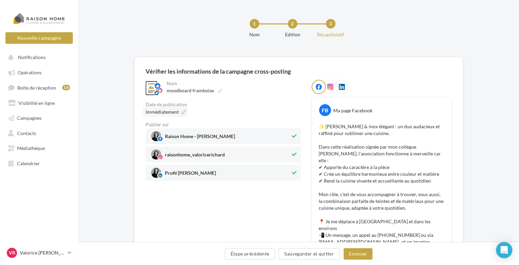
click at [168, 115] on span "Immédiatement" at bounding box center [161, 112] width 33 height 6
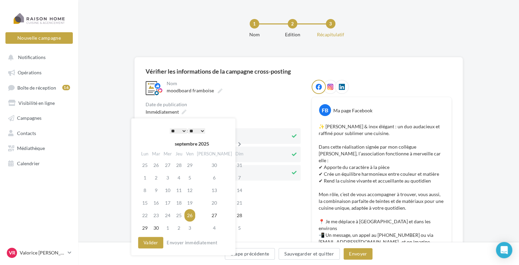
click at [235, 144] on icon at bounding box center [239, 144] width 8 height 5
click at [207, 207] on td "25" at bounding box center [215, 203] width 38 height 13
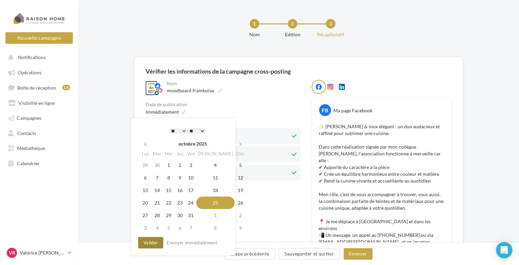
click at [157, 244] on button "Valider" at bounding box center [150, 243] width 25 height 12
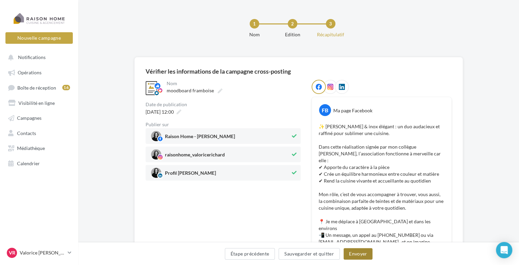
click at [351, 255] on button "Envoyer" at bounding box center [357, 254] width 29 height 12
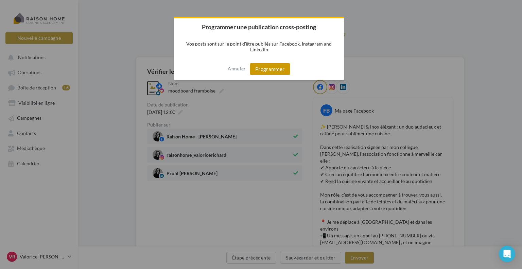
click at [267, 71] on button "Programmer" at bounding box center [270, 69] width 40 height 12
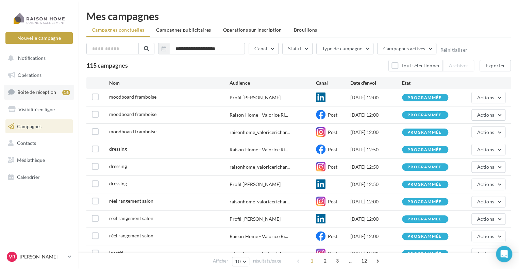
click at [49, 91] on span "Boîte de réception" at bounding box center [36, 92] width 39 height 6
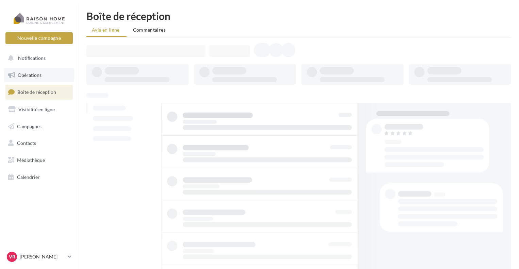
click at [43, 75] on link "Opérations" at bounding box center [39, 75] width 70 height 14
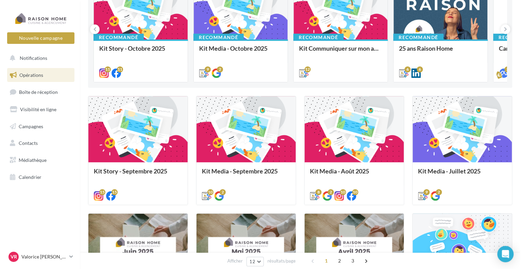
scroll to position [102, 0]
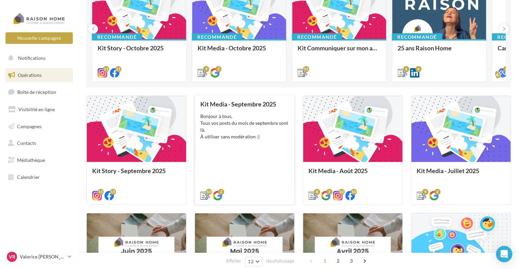
click at [263, 128] on div "Bonjour à tous, Tous vos posts du mois de septembre sont là. À utiliser sans mo…" at bounding box center [244, 126] width 88 height 27
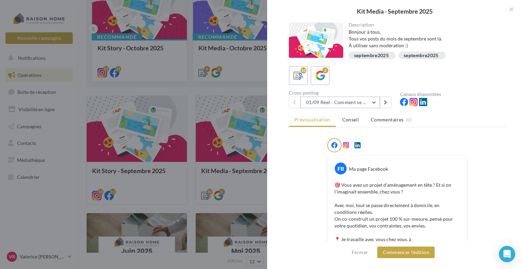
click at [374, 103] on button "01/09 Réel : Comment se passe un projet Raison Home ?" at bounding box center [340, 103] width 80 height 12
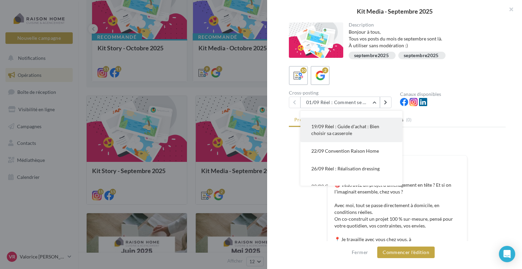
click at [352, 137] on button "19/09 Réel : Guide d'achat : Bien choisir sa casserole" at bounding box center [351, 130] width 102 height 24
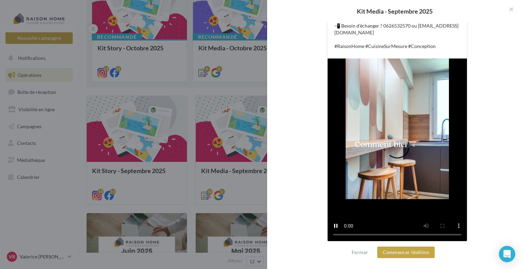
scroll to position [230, 0]
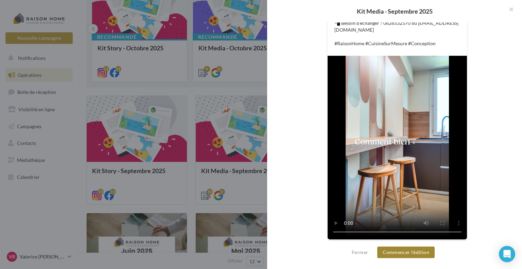
click at [420, 249] on button "Commencer l'édition" at bounding box center [405, 252] width 57 height 12
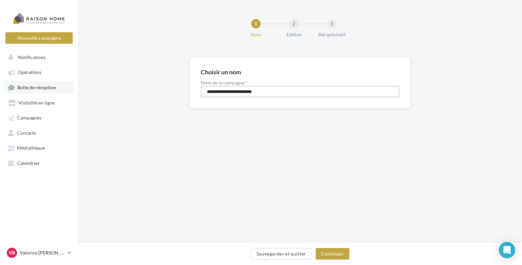
drag, startPoint x: 273, startPoint y: 90, endPoint x: 70, endPoint y: 93, distance: 202.9
click at [70, 93] on div "Nouvelle campagne Nouvelle campagne Notifications Opérations Boîte de réception…" at bounding box center [261, 132] width 522 height 265
type input "**********"
click at [330, 252] on button "Continuer" at bounding box center [333, 254] width 34 height 12
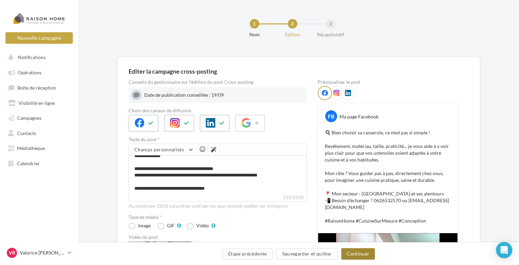
click at [357, 253] on button "Continuer" at bounding box center [358, 254] width 34 height 12
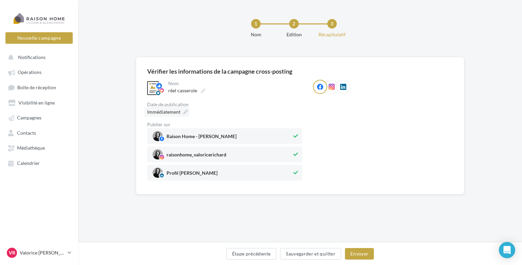
click at [164, 110] on span "Immédiatement" at bounding box center [163, 112] width 33 height 6
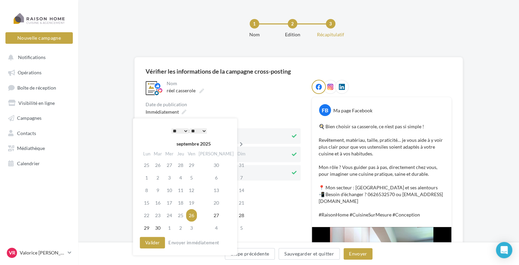
click at [237, 146] on icon at bounding box center [241, 144] width 8 height 5
click at [169, 216] on td "29" at bounding box center [169, 215] width 12 height 13
click at [152, 242] on button "Valider" at bounding box center [150, 243] width 25 height 12
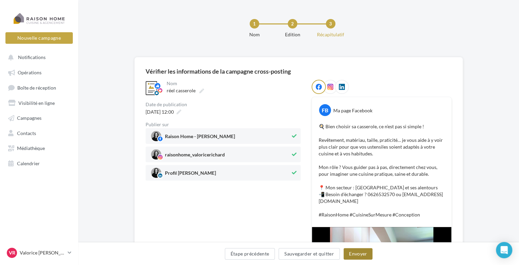
click at [360, 258] on button "Envoyer" at bounding box center [357, 254] width 29 height 12
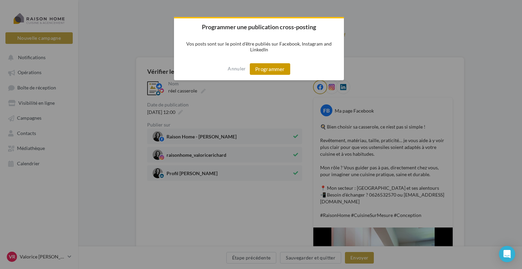
click at [283, 72] on button "Programmer" at bounding box center [270, 69] width 40 height 12
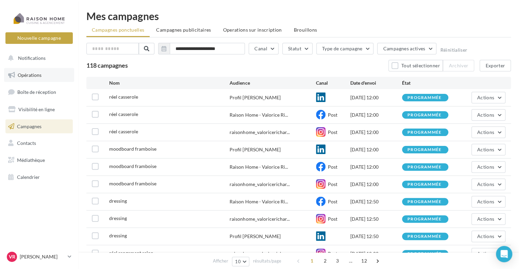
click at [44, 78] on link "Opérations" at bounding box center [39, 75] width 70 height 14
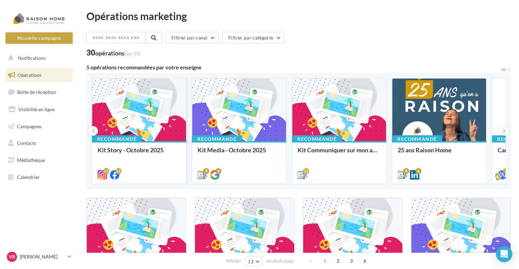
click at [149, 123] on div at bounding box center [139, 110] width 94 height 63
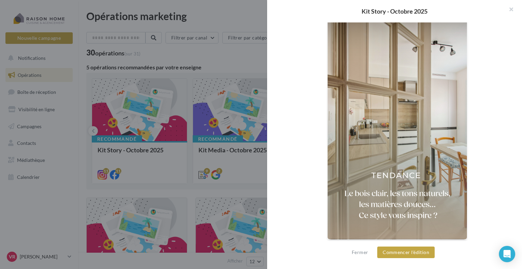
scroll to position [156, 0]
click at [422, 253] on button "Commencer l'édition" at bounding box center [405, 252] width 57 height 12
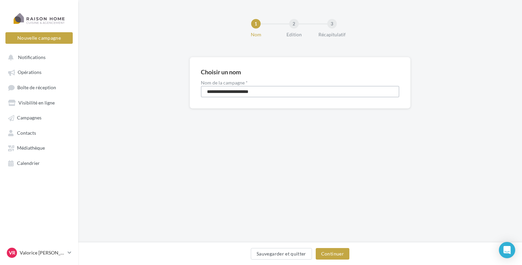
drag, startPoint x: 268, startPoint y: 90, endPoint x: 168, endPoint y: 83, distance: 100.5
click at [168, 83] on div "**********" at bounding box center [300, 93] width 444 height 73
click at [260, 92] on input "**********" at bounding box center [300, 92] width 198 height 12
drag, startPoint x: 261, startPoint y: 91, endPoint x: 173, endPoint y: 94, distance: 88.4
click at [173, 94] on div "**********" at bounding box center [300, 93] width 444 height 73
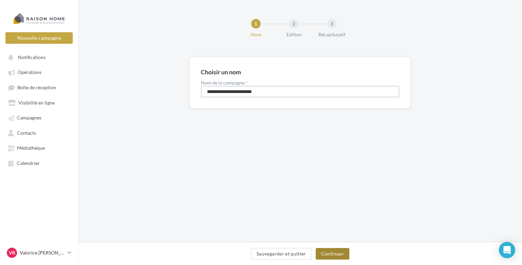
type input "**********"
click at [336, 258] on button "Continuer" at bounding box center [333, 254] width 34 height 12
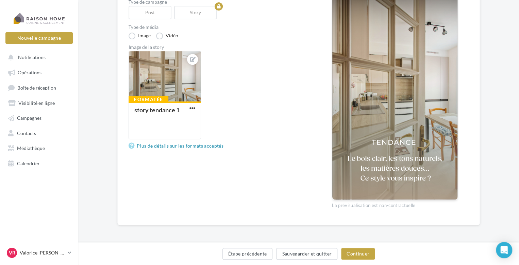
scroll to position [109, 0]
click at [359, 258] on button "Continuer" at bounding box center [358, 254] width 34 height 12
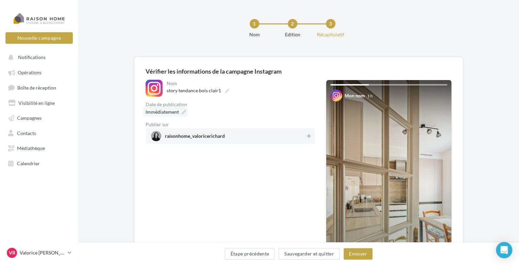
click at [174, 114] on span "Immédiatement" at bounding box center [161, 112] width 33 height 6
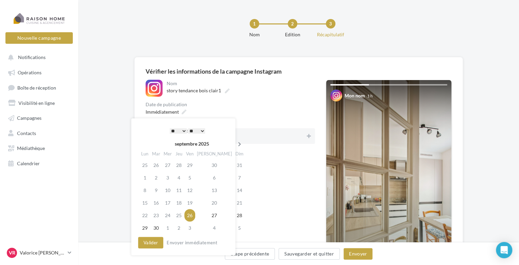
click at [235, 145] on icon at bounding box center [239, 144] width 8 height 5
click at [147, 179] on td "6" at bounding box center [145, 178] width 12 height 13
click at [183, 129] on select "* * * * * * * * * * ** ** ** ** ** ** ** ** ** ** ** ** ** **" at bounding box center [178, 130] width 17 height 5
click at [149, 244] on button "Valider" at bounding box center [150, 243] width 25 height 12
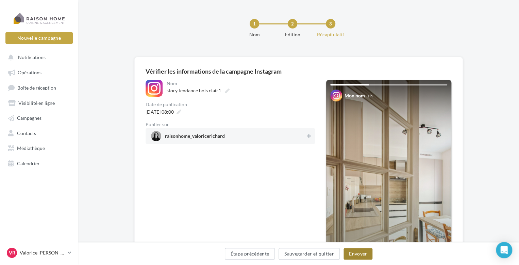
click at [355, 256] on button "Envoyer" at bounding box center [357, 254] width 29 height 12
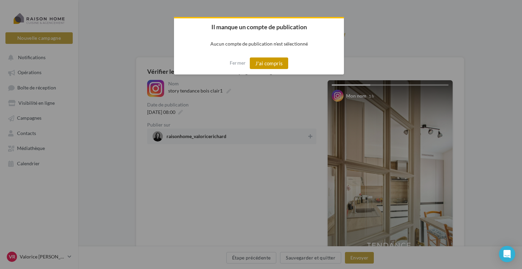
click at [259, 65] on button "J'ai compris" at bounding box center [269, 63] width 39 height 12
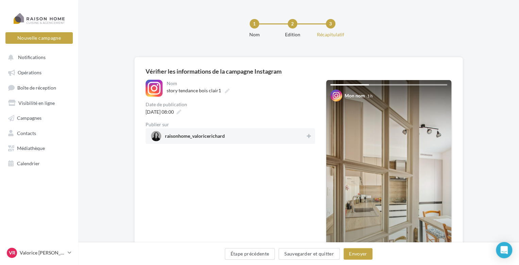
click at [215, 140] on span "raisonhome_valoricerichard" at bounding box center [195, 137] width 60 height 7
click at [366, 257] on button "Envoyer" at bounding box center [357, 254] width 29 height 12
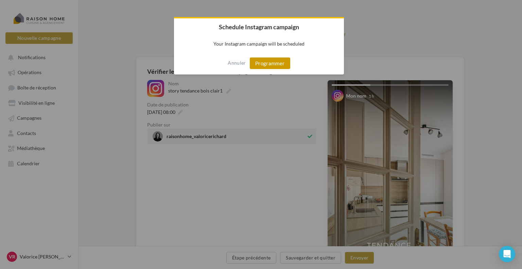
click at [265, 60] on button "Programmer" at bounding box center [270, 63] width 40 height 12
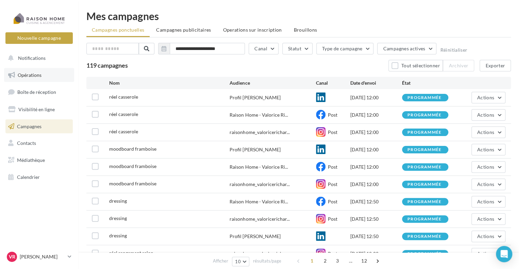
click at [40, 74] on span "Opérations" at bounding box center [30, 75] width 24 height 6
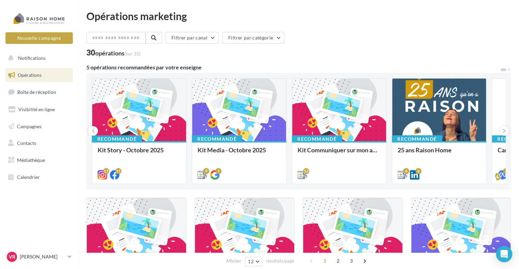
click at [165, 125] on div at bounding box center [139, 110] width 94 height 63
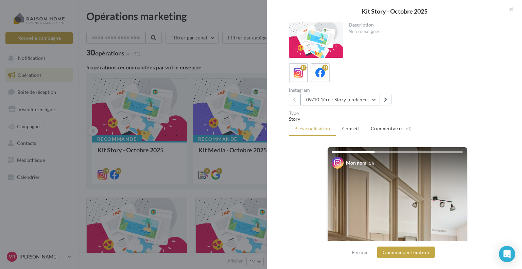
click at [378, 98] on button "09/10 1ère : Story tendance" at bounding box center [340, 100] width 80 height 12
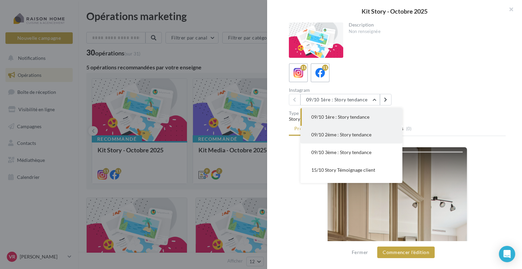
click at [365, 135] on span "09/10 2ème : Story tendance" at bounding box center [341, 135] width 60 height 6
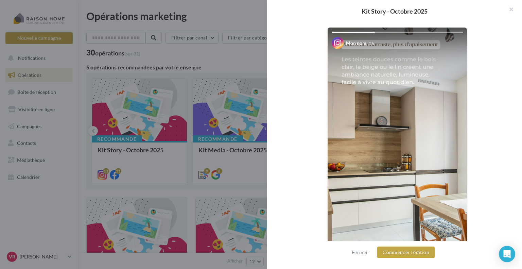
scroll to position [156, 0]
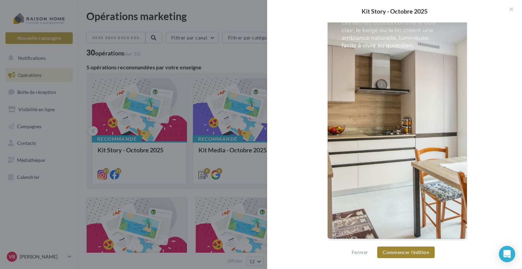
click at [405, 256] on button "Commencer l'édition" at bounding box center [405, 252] width 57 height 12
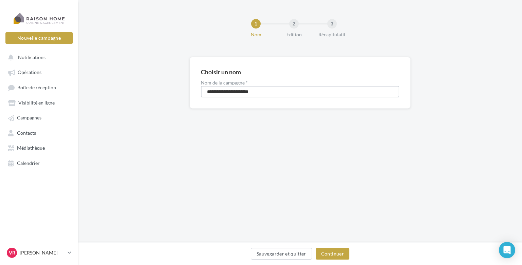
drag, startPoint x: 256, startPoint y: 91, endPoint x: 101, endPoint y: 98, distance: 155.2
click at [101, 98] on div "**********" at bounding box center [300, 93] width 444 height 73
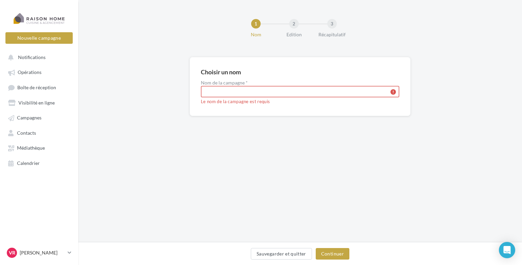
type input "*"
paste input "**********"
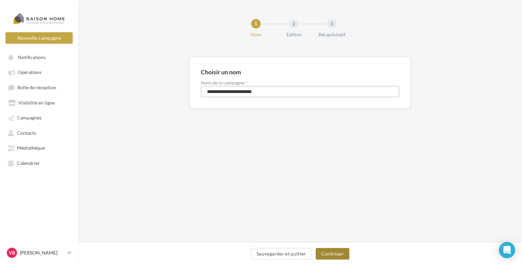
type input "**********"
click at [340, 259] on button "Continuer" at bounding box center [333, 254] width 34 height 12
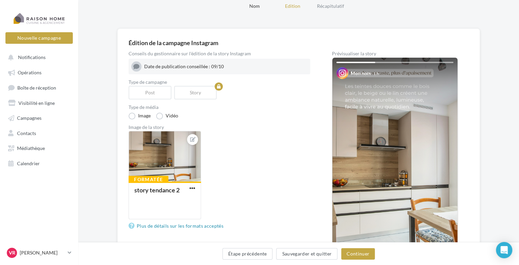
scroll to position [102, 0]
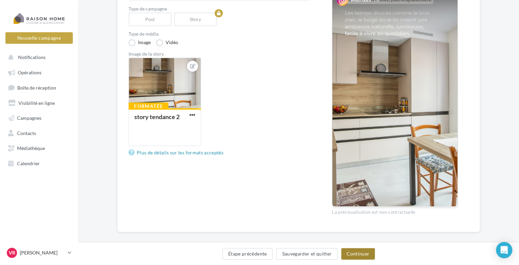
click at [358, 256] on button "Continuer" at bounding box center [358, 254] width 34 height 12
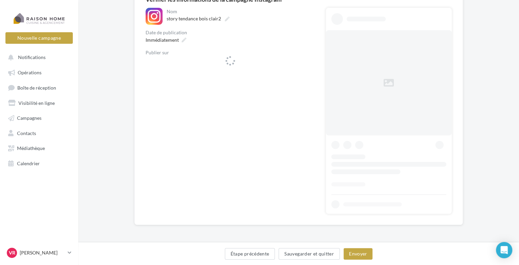
scroll to position [72, 0]
click at [166, 42] on span "Immédiatement" at bounding box center [161, 40] width 33 height 6
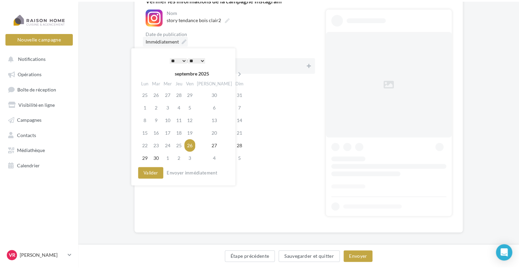
scroll to position [0, 0]
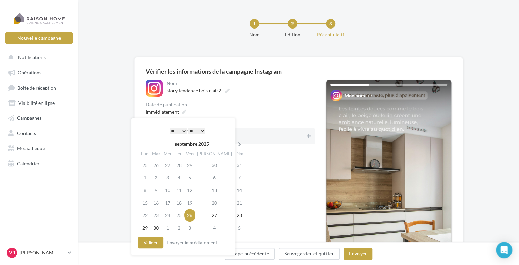
click at [235, 142] on icon at bounding box center [239, 144] width 8 height 5
click at [147, 177] on td "6" at bounding box center [145, 178] width 12 height 13
click at [154, 243] on button "Valider" at bounding box center [150, 243] width 25 height 12
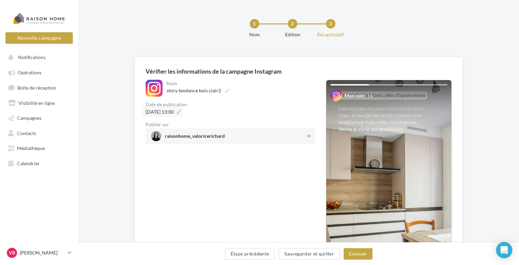
click at [181, 114] on icon at bounding box center [178, 112] width 5 height 5
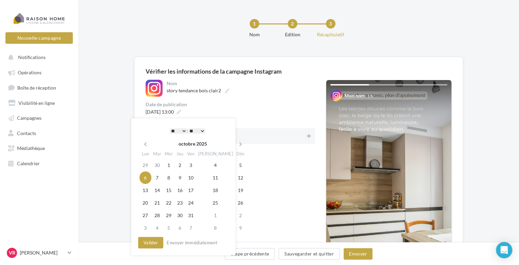
click at [182, 131] on select "* * * * * * * * * * ** ** ** ** ** ** ** ** ** ** ** ** ** **" at bounding box center [178, 130] width 17 height 5
click at [202, 131] on select "** ** ** ** ** **" at bounding box center [196, 130] width 17 height 5
click at [157, 246] on button "Valider" at bounding box center [150, 243] width 25 height 12
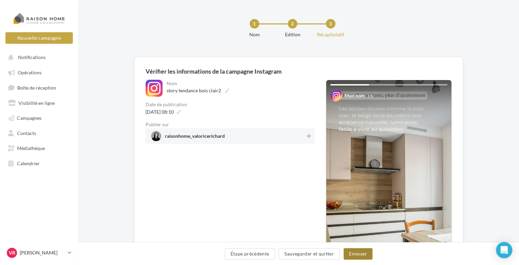
click at [361, 258] on button "Envoyer" at bounding box center [357, 254] width 29 height 12
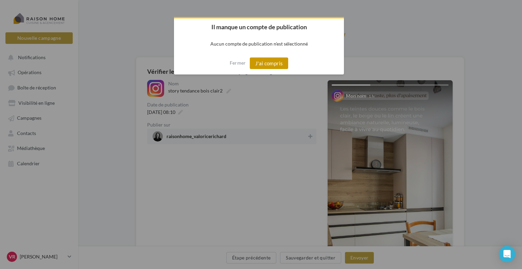
drag, startPoint x: 255, startPoint y: 62, endPoint x: 222, endPoint y: 90, distance: 42.7
click at [254, 63] on button "J'ai compris" at bounding box center [269, 63] width 39 height 12
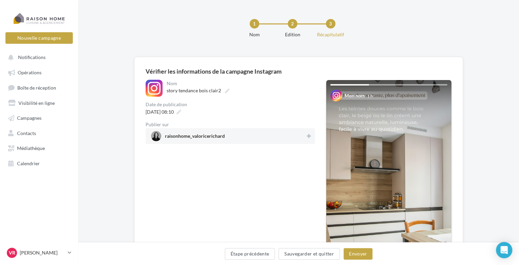
drag, startPoint x: 208, startPoint y: 137, endPoint x: 236, endPoint y: 139, distance: 27.7
click at [209, 137] on span "raisonhome_valoricerichard" at bounding box center [195, 137] width 60 height 7
click at [360, 257] on button "Envoyer" at bounding box center [357, 254] width 29 height 12
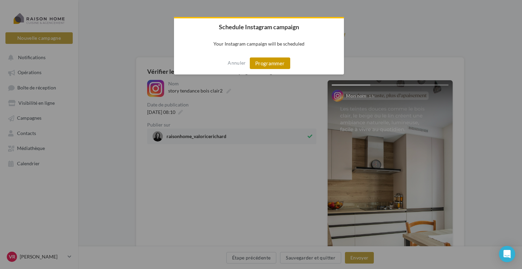
click at [279, 68] on button "Programmer" at bounding box center [270, 63] width 40 height 12
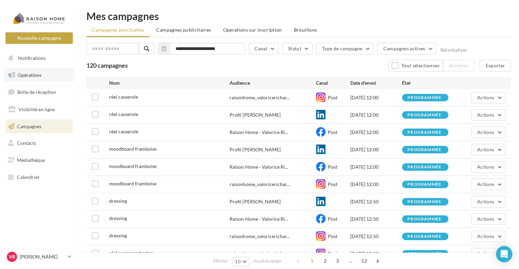
click at [42, 75] on link "Opérations" at bounding box center [39, 75] width 70 height 14
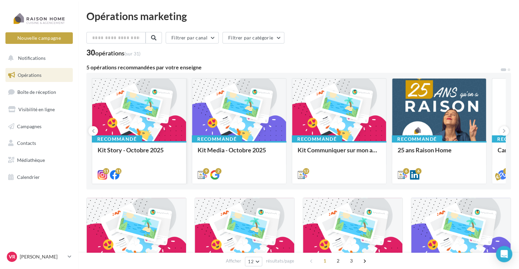
click at [175, 108] on div at bounding box center [139, 110] width 94 height 63
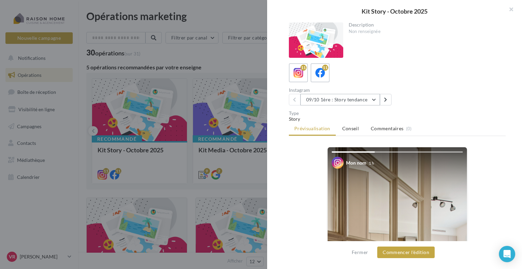
click at [375, 99] on button "09/10 1ère : Story tendance" at bounding box center [340, 100] width 80 height 12
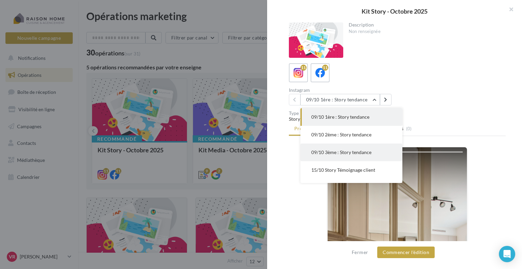
click at [372, 148] on button "09/10 3ème : Story tendance" at bounding box center [351, 152] width 102 height 18
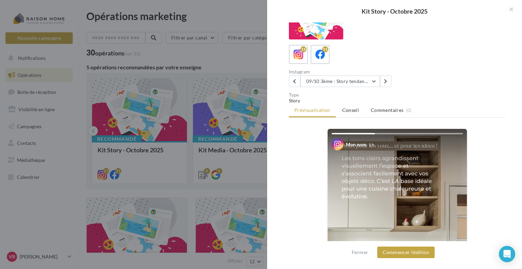
scroll to position [34, 0]
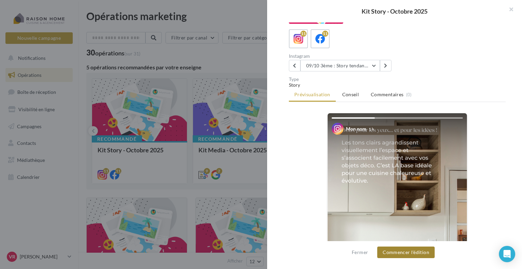
click at [394, 254] on button "Commencer l'édition" at bounding box center [405, 252] width 57 height 12
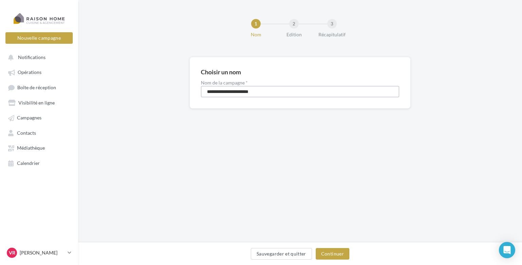
drag, startPoint x: 248, startPoint y: 91, endPoint x: 132, endPoint y: 85, distance: 116.0
click at [132, 85] on div "**********" at bounding box center [300, 93] width 444 height 73
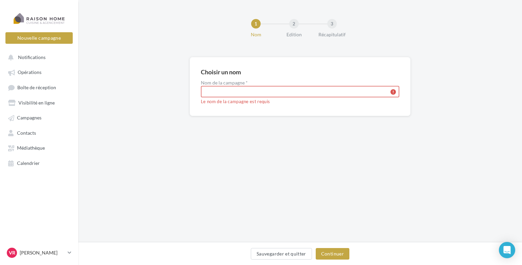
paste input "**********"
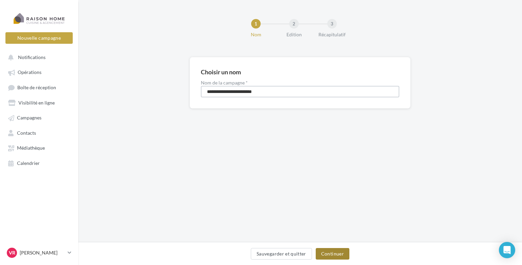
type input "**********"
click at [325, 251] on button "Continuer" at bounding box center [333, 254] width 34 height 12
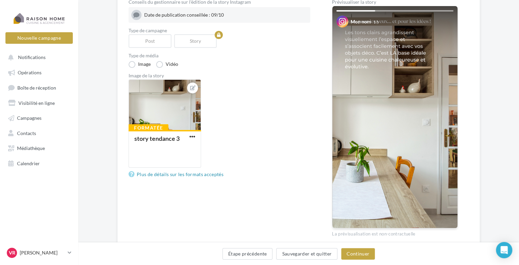
scroll to position [102, 0]
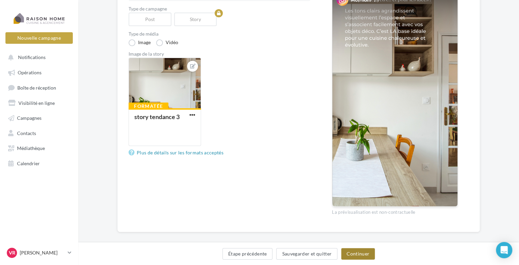
click at [359, 256] on button "Continuer" at bounding box center [358, 254] width 34 height 12
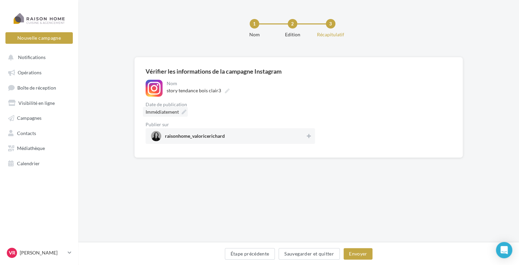
click at [170, 44] on div "1 Nom 2 Edition 3 Récapitulatif" at bounding box center [309, 31] width 440 height 41
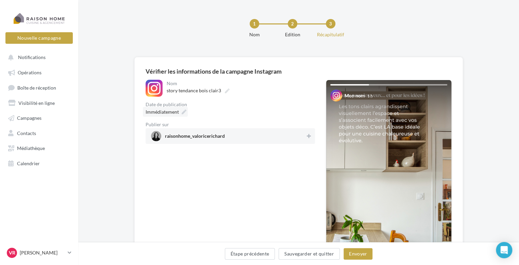
click at [176, 113] on span "Immédiatement" at bounding box center [161, 112] width 33 height 6
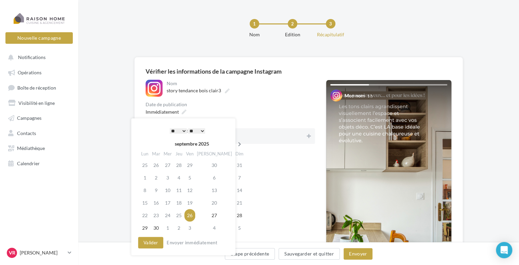
click at [235, 143] on icon at bounding box center [239, 144] width 8 height 5
click at [146, 177] on td "6" at bounding box center [145, 178] width 12 height 13
click at [181, 132] on select "* * * * * * * * * * ** ** ** ** ** ** ** ** ** ** ** ** ** **" at bounding box center [178, 130] width 17 height 5
click at [196, 127] on div "* * * * * * * * * * ** ** ** ** ** ** ** ** ** ** ** ** ** ** : ** ** ** ** ** …" at bounding box center [187, 131] width 69 height 10
click at [196, 131] on select "** ** ** ** ** **" at bounding box center [196, 130] width 17 height 5
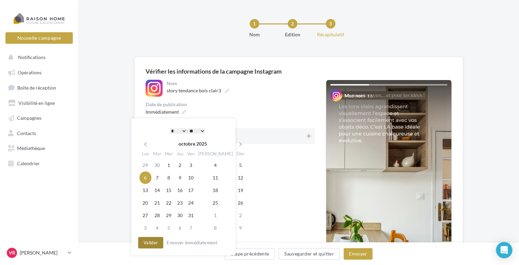
click at [156, 243] on button "Valider" at bounding box center [150, 243] width 25 height 12
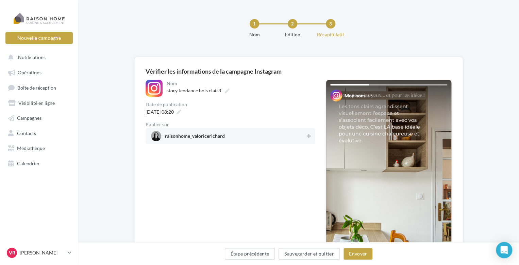
click at [221, 139] on span "raisonhome_valoricerichard" at bounding box center [195, 137] width 60 height 7
click at [364, 252] on button "Envoyer" at bounding box center [357, 254] width 29 height 12
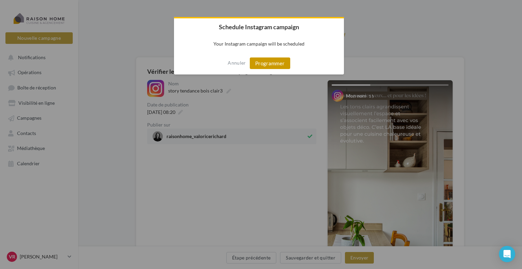
click at [265, 66] on button "Programmer" at bounding box center [270, 63] width 40 height 12
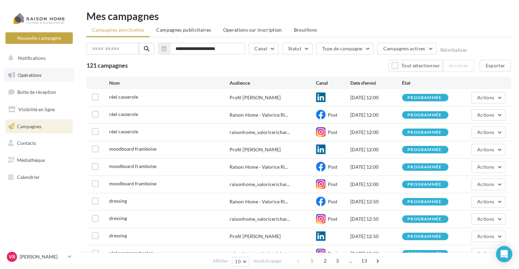
click at [27, 73] on span "Opérations" at bounding box center [30, 75] width 24 height 6
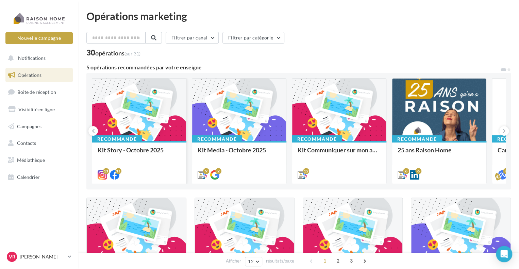
click at [154, 115] on div at bounding box center [139, 110] width 94 height 63
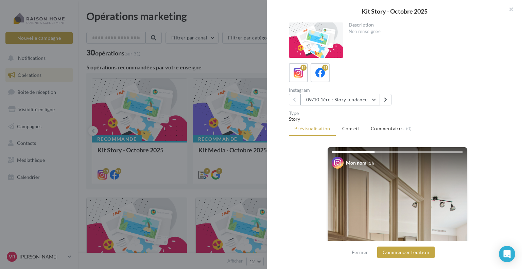
click at [372, 99] on button "09/10 1ère : Story tendance" at bounding box center [340, 100] width 80 height 12
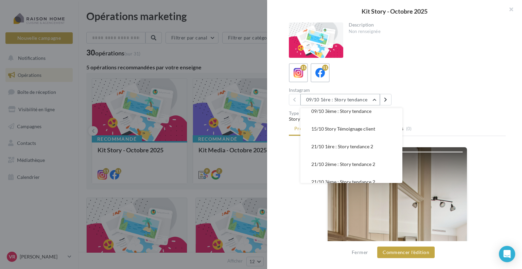
scroll to position [45, 0]
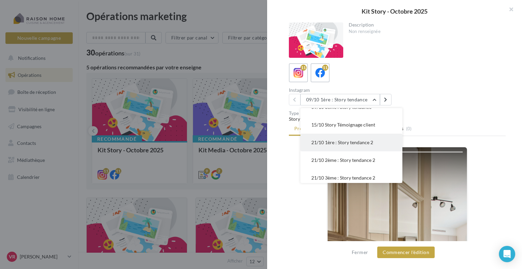
click at [385, 138] on button "21/10 1ère : Story tendance 2" at bounding box center [351, 143] width 102 height 18
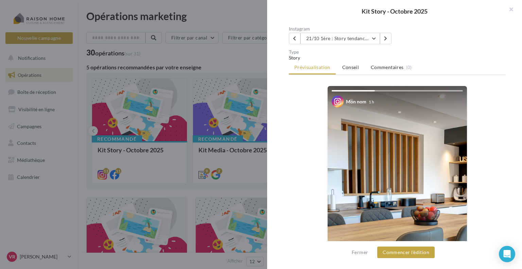
scroll to position [68, 0]
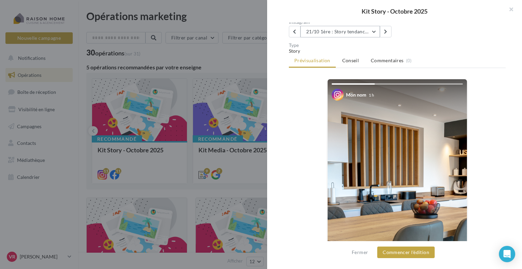
click at [375, 31] on button "21/10 1ère : Story tendance 2" at bounding box center [340, 32] width 80 height 12
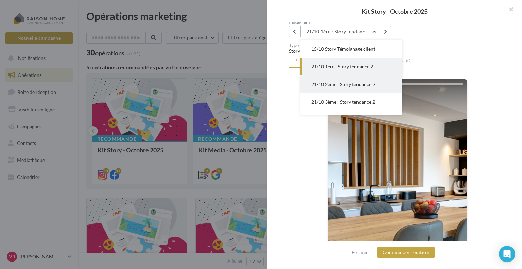
scroll to position [87, 0]
click at [367, 88] on span "27/10 Story boîte à questions" at bounding box center [342, 86] width 62 height 6
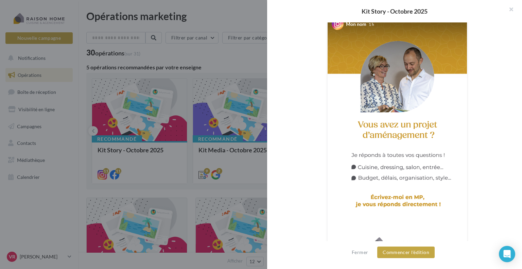
scroll to position [156, 0]
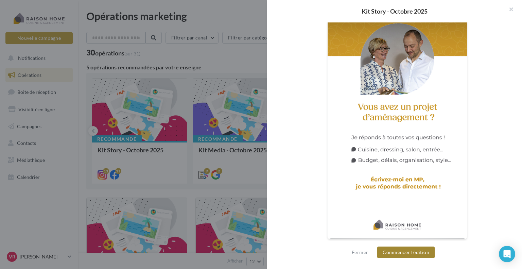
click at [417, 254] on button "Commencer l'édition" at bounding box center [405, 252] width 57 height 12
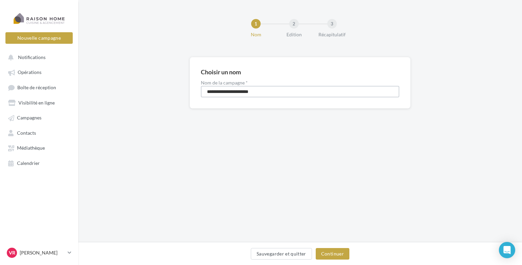
drag, startPoint x: 259, startPoint y: 90, endPoint x: 227, endPoint y: 92, distance: 32.3
click at [227, 92] on input "**********" at bounding box center [300, 92] width 198 height 12
drag, startPoint x: 214, startPoint y: 92, endPoint x: 139, endPoint y: 88, distance: 75.5
click at [147, 90] on div "**********" at bounding box center [300, 93] width 444 height 73
click at [223, 93] on input "*******" at bounding box center [300, 92] width 198 height 12
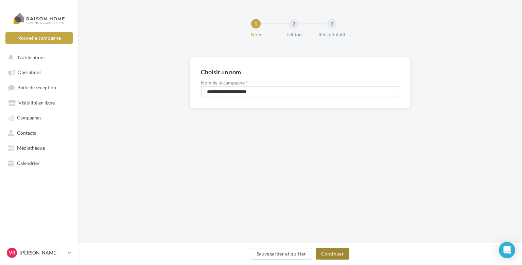
type input "**********"
click at [334, 254] on button "Continuer" at bounding box center [333, 254] width 34 height 12
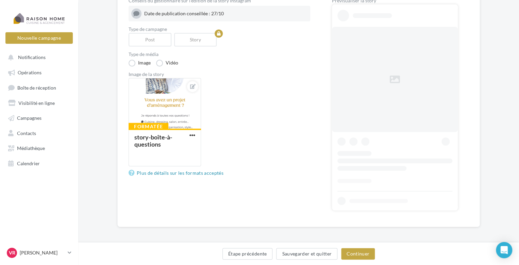
scroll to position [83, 0]
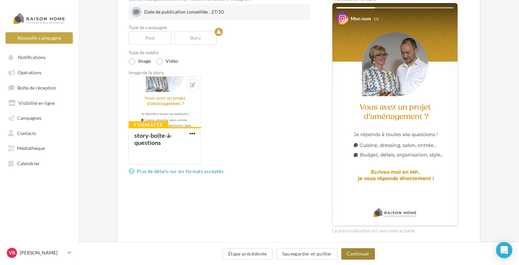
click at [358, 255] on button "Continuer" at bounding box center [358, 254] width 34 height 12
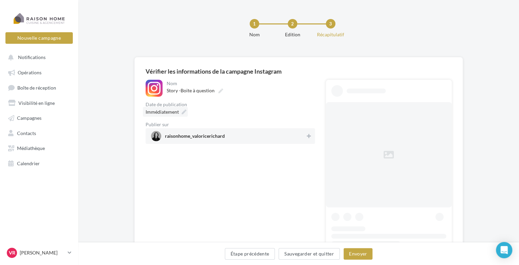
click at [178, 40] on div "1 Nom 2 Edition 3 Récapitulatif" at bounding box center [309, 31] width 440 height 41
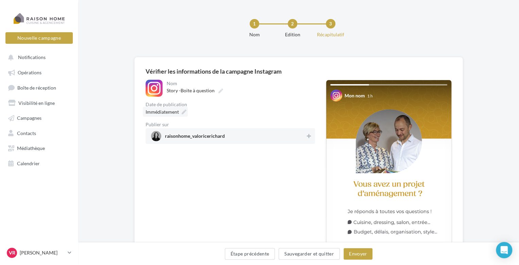
click at [176, 108] on div "Immédiatement" at bounding box center [165, 112] width 45 height 10
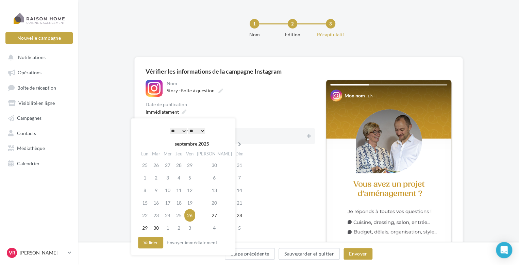
click at [233, 141] on th at bounding box center [239, 144] width 12 height 10
click at [147, 191] on td "13" at bounding box center [145, 190] width 12 height 13
click at [155, 243] on button "Valider" at bounding box center [150, 243] width 25 height 12
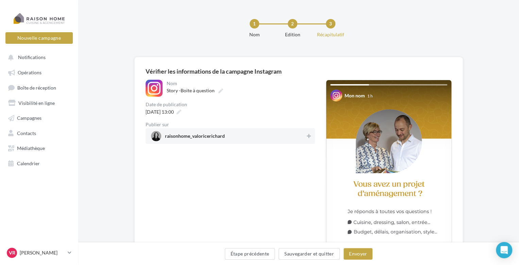
click at [203, 139] on span "raisonhome_valoricerichard" at bounding box center [195, 137] width 60 height 7
click at [364, 257] on button "Envoyer" at bounding box center [357, 254] width 29 height 12
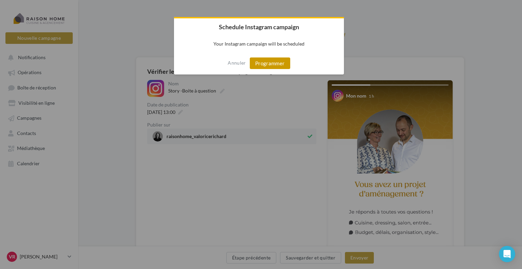
click at [262, 64] on button "Programmer" at bounding box center [270, 63] width 40 height 12
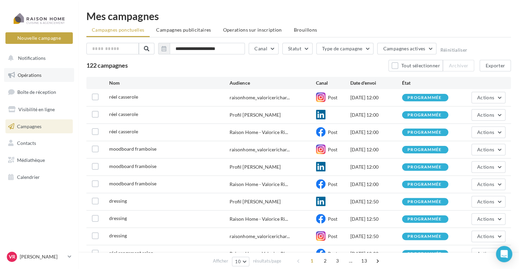
click at [54, 75] on link "Opérations" at bounding box center [39, 75] width 70 height 14
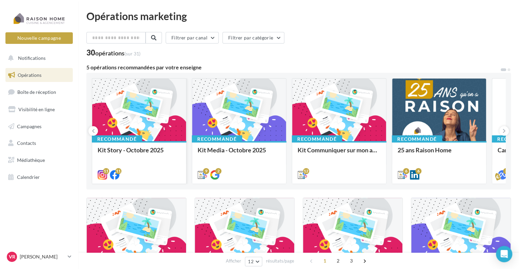
click at [154, 111] on div at bounding box center [139, 110] width 94 height 63
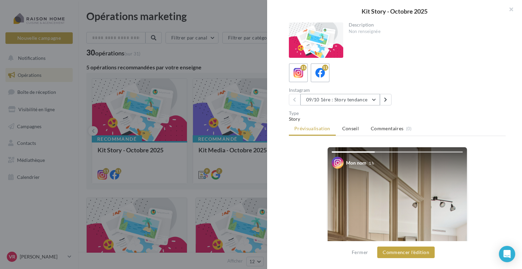
click at [370, 99] on button "09/10 1ère : Story tendance" at bounding box center [340, 100] width 80 height 12
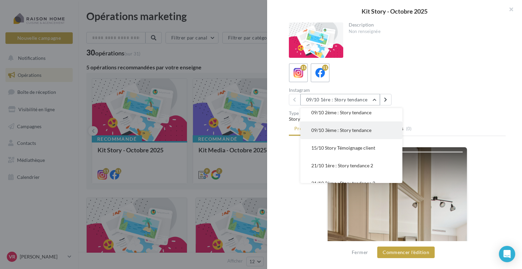
scroll to position [34, 0]
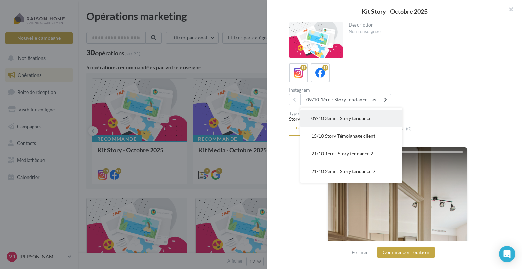
click at [360, 152] on span "21/10 1ère : Story tendance 2" at bounding box center [342, 154] width 62 height 6
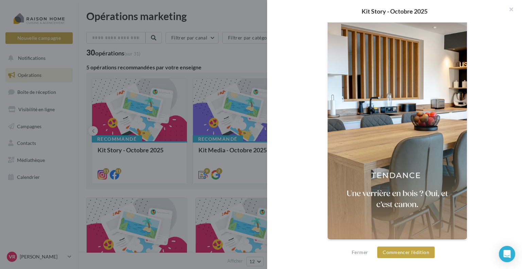
scroll to position [156, 0]
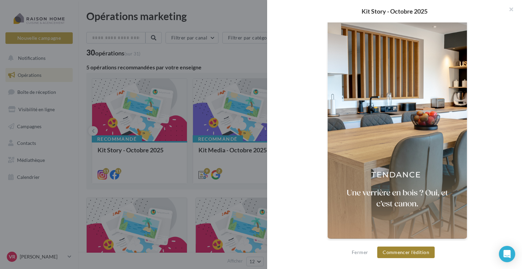
click at [410, 254] on button "Commencer l'édition" at bounding box center [405, 252] width 57 height 12
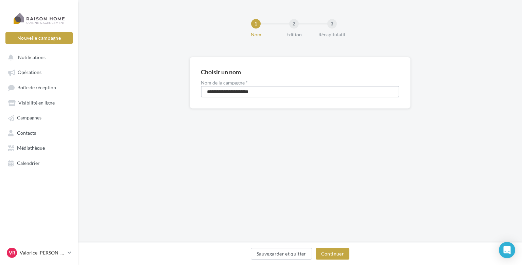
drag, startPoint x: 259, startPoint y: 91, endPoint x: 228, endPoint y: 92, distance: 30.6
click at [228, 92] on input "**********" at bounding box center [300, 92] width 198 height 12
drag, startPoint x: 212, startPoint y: 90, endPoint x: 190, endPoint y: 90, distance: 22.1
click at [190, 90] on div "**********" at bounding box center [300, 83] width 221 height 52
click at [230, 96] on input "*******" at bounding box center [300, 92] width 198 height 12
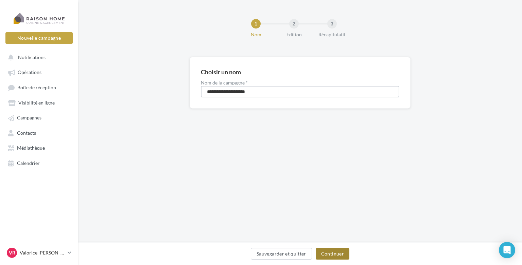
type input "**********"
click at [336, 255] on button "Continuer" at bounding box center [333, 254] width 34 height 12
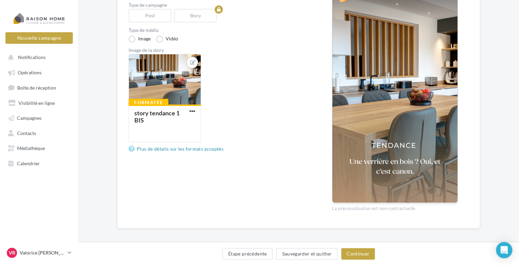
scroll to position [109, 0]
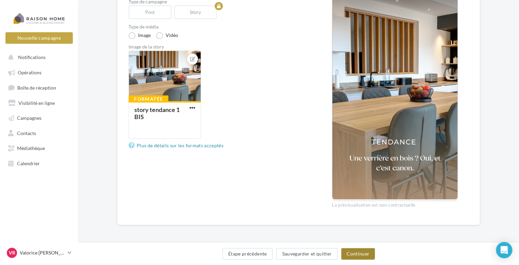
click at [358, 254] on button "Continuer" at bounding box center [358, 254] width 34 height 12
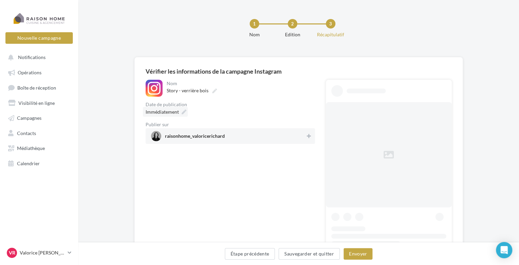
click at [145, 39] on div "1 Nom 2 Edition 3 Récapitulatif" at bounding box center [309, 31] width 440 height 41
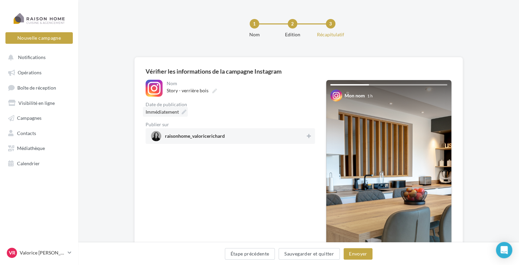
click at [178, 110] on div "Immédiatement" at bounding box center [165, 112] width 45 height 10
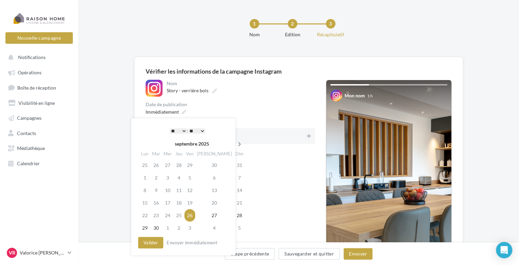
click at [235, 144] on icon at bounding box center [239, 144] width 8 height 5
click at [189, 204] on td "24" at bounding box center [190, 203] width 11 height 13
click at [160, 241] on button "Valider" at bounding box center [150, 243] width 25 height 12
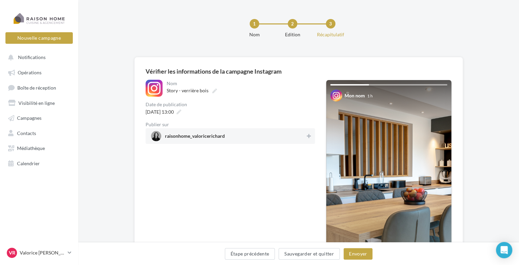
click at [225, 138] on span "raisonhome_valoricerichard" at bounding box center [195, 137] width 60 height 7
click at [174, 112] on span "24/10/2025 à 13:00" at bounding box center [159, 112] width 28 height 6
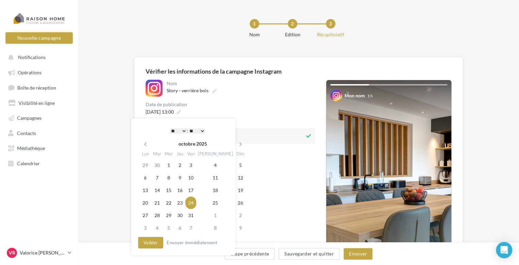
click at [180, 129] on select "* * * * * * * * * * ** ** ** ** ** ** ** ** ** ** ** ** ** **" at bounding box center [178, 130] width 17 height 5
click at [154, 243] on button "Valider" at bounding box center [150, 243] width 25 height 12
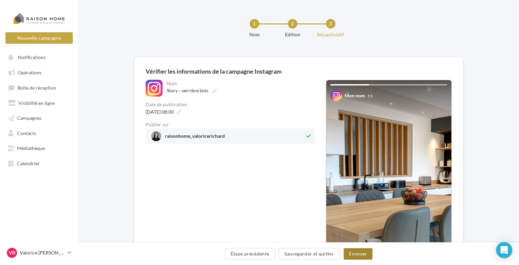
click at [362, 254] on button "Envoyer" at bounding box center [357, 254] width 29 height 12
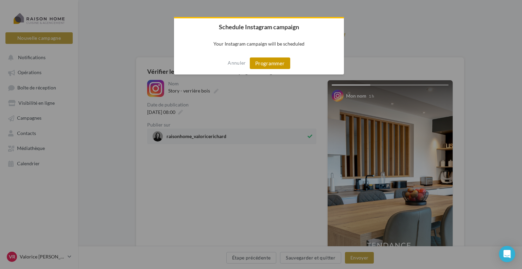
click at [270, 63] on button "Programmer" at bounding box center [270, 63] width 40 height 12
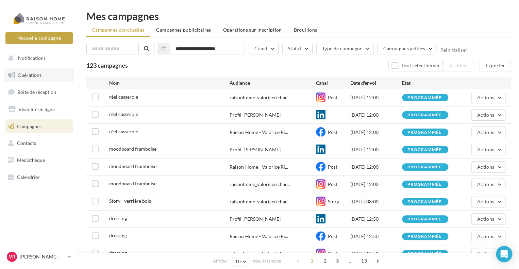
click at [51, 78] on link "Opérations" at bounding box center [39, 75] width 70 height 14
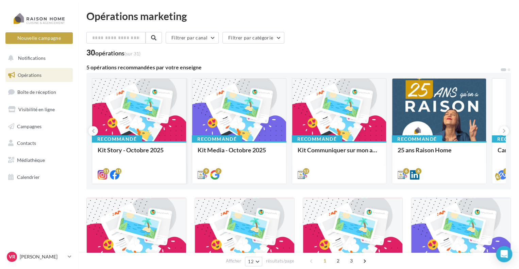
click at [146, 120] on div at bounding box center [139, 110] width 94 height 63
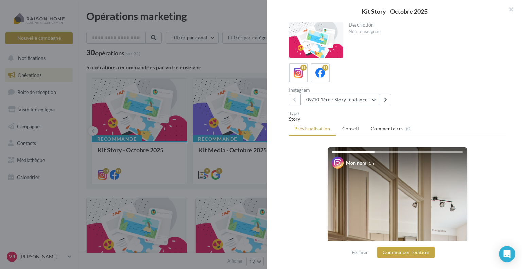
click at [376, 99] on button "09/10 1ère : Story tendance" at bounding box center [340, 100] width 80 height 12
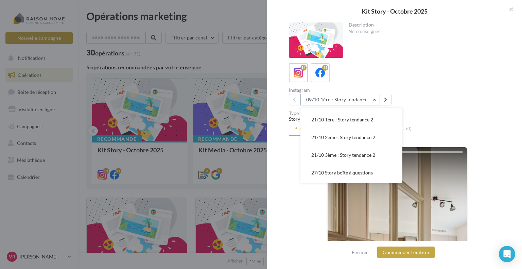
scroll to position [34, 0]
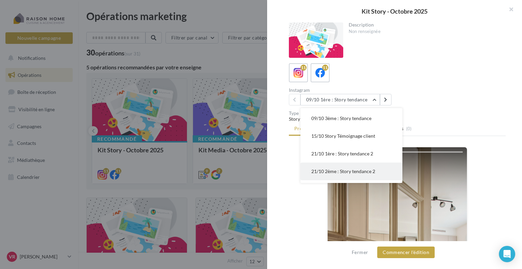
click at [352, 169] on span "21/10 2ème : Story tendance 2" at bounding box center [343, 171] width 64 height 6
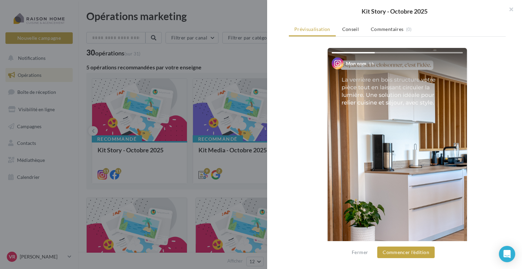
scroll to position [102, 0]
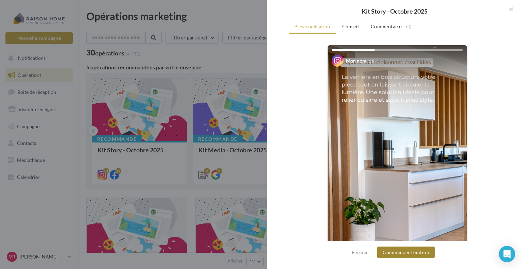
click at [408, 258] on div "Fermer Commencer l'édition" at bounding box center [394, 255] width 255 height 28
click at [422, 254] on button "Commencer l'édition" at bounding box center [405, 252] width 57 height 12
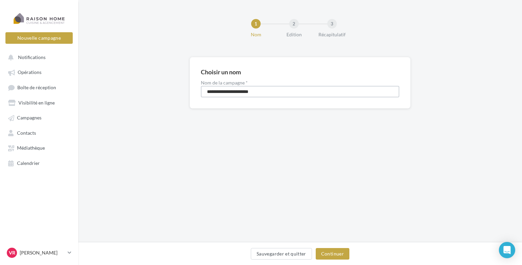
drag, startPoint x: 213, startPoint y: 91, endPoint x: 186, endPoint y: 93, distance: 27.6
click at [186, 93] on div "**********" at bounding box center [300, 93] width 444 height 73
drag, startPoint x: 246, startPoint y: 89, endPoint x: 220, endPoint y: 90, distance: 25.8
click at [220, 90] on input "**********" at bounding box center [300, 92] width 198 height 12
type input "**********"
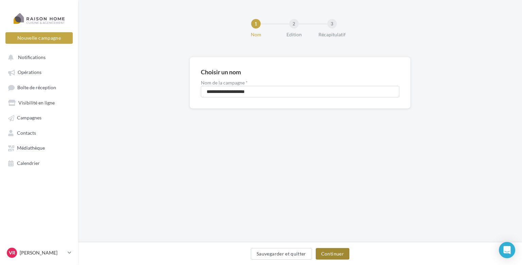
click at [336, 255] on button "Continuer" at bounding box center [333, 254] width 34 height 12
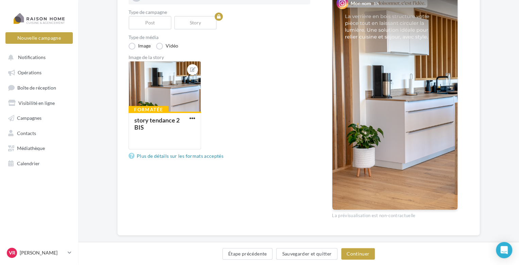
scroll to position [102, 0]
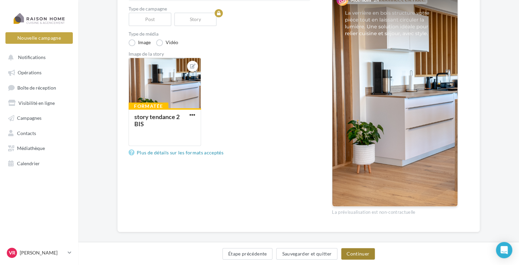
click at [347, 258] on button "Continuer" at bounding box center [358, 254] width 34 height 12
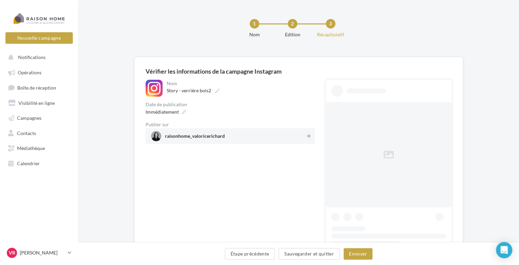
click at [176, 43] on div "1 Nom 2 Edition 3 Récapitulatif" at bounding box center [309, 31] width 440 height 41
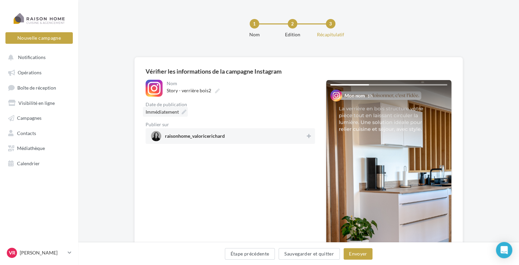
click at [175, 112] on span "Immédiatement" at bounding box center [161, 112] width 33 height 6
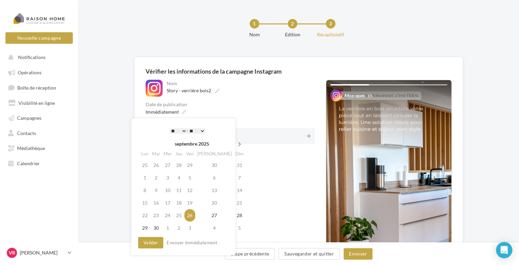
click at [235, 145] on icon at bounding box center [239, 144] width 8 height 5
click at [196, 201] on td "24" at bounding box center [190, 203] width 11 height 13
click at [184, 131] on select "* * * * * * * * * * ** ** ** ** ** ** ** ** ** ** ** ** ** **" at bounding box center [178, 130] width 17 height 5
click at [202, 131] on select "** ** ** ** ** **" at bounding box center [196, 130] width 17 height 5
click at [145, 244] on button "Valider" at bounding box center [150, 243] width 25 height 12
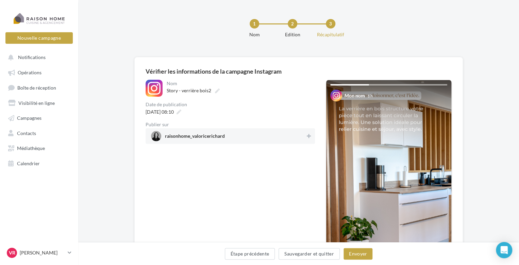
click at [225, 140] on span "raisonhome_valoricerichard" at bounding box center [195, 137] width 60 height 7
click at [363, 253] on button "Envoyer" at bounding box center [357, 254] width 29 height 12
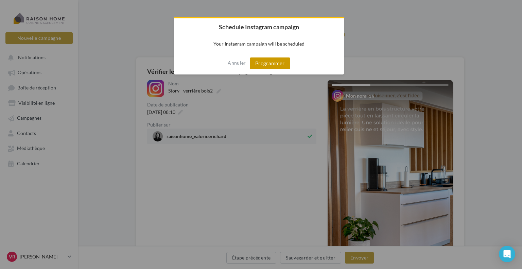
click at [272, 66] on button "Programmer" at bounding box center [270, 63] width 40 height 12
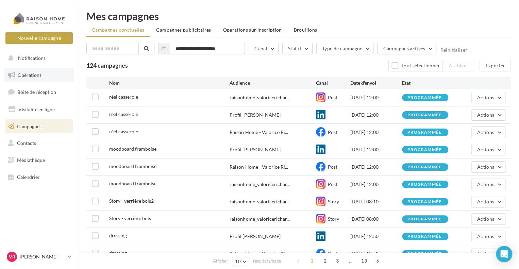
click at [47, 74] on link "Opérations" at bounding box center [39, 75] width 70 height 14
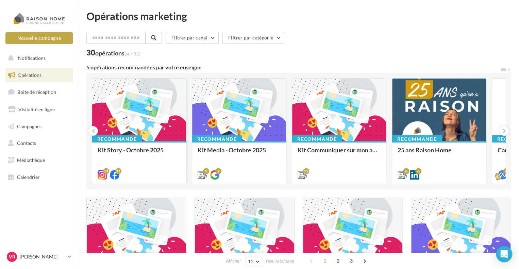
click at [180, 120] on div at bounding box center [139, 110] width 94 height 63
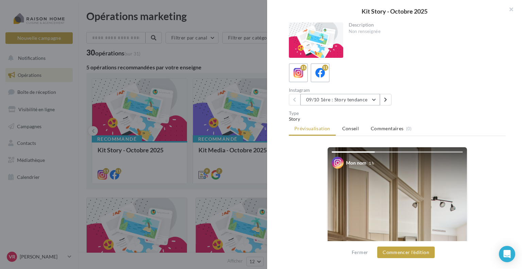
click at [375, 100] on button "09/10 1ère : Story tendance" at bounding box center [340, 100] width 80 height 12
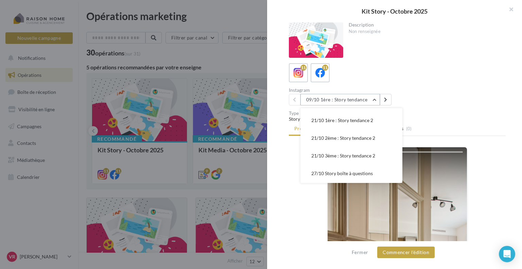
scroll to position [68, 0]
click at [366, 155] on span "21/10 3ème : Story tendance 2" at bounding box center [343, 155] width 64 height 6
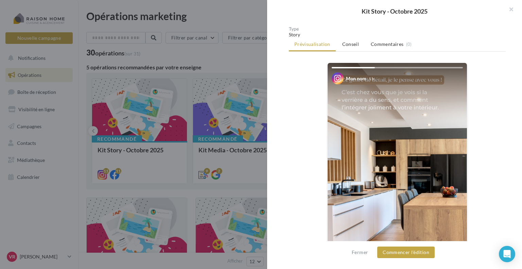
scroll to position [102, 0]
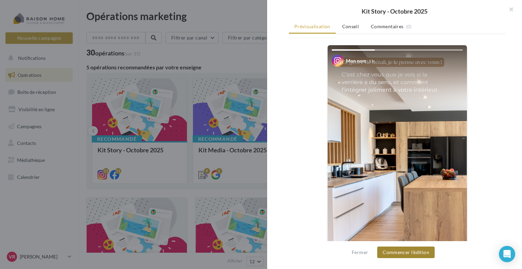
click at [412, 253] on button "Commencer l'édition" at bounding box center [405, 252] width 57 height 12
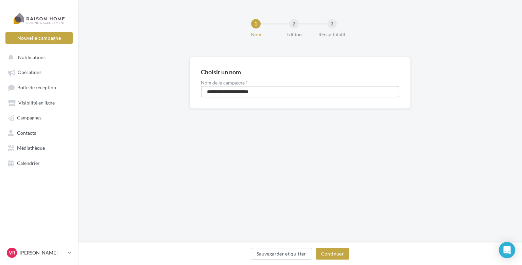
drag, startPoint x: 213, startPoint y: 91, endPoint x: 176, endPoint y: 91, distance: 37.4
click at [176, 91] on div "**********" at bounding box center [300, 93] width 444 height 73
drag, startPoint x: 253, startPoint y: 91, endPoint x: 221, endPoint y: 90, distance: 31.3
click at [221, 90] on input "**********" at bounding box center [300, 92] width 198 height 12
type input "**********"
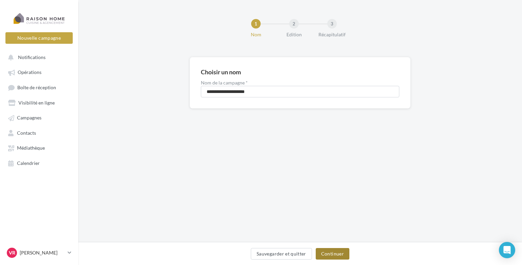
click at [326, 253] on button "Continuer" at bounding box center [333, 254] width 34 height 12
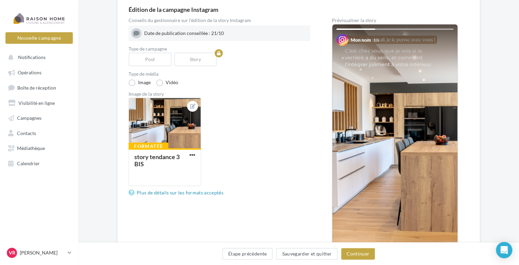
scroll to position [68, 0]
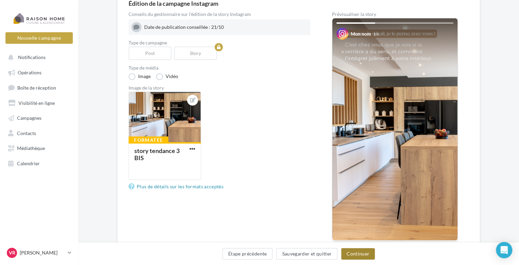
click at [356, 255] on button "Continuer" at bounding box center [358, 254] width 34 height 12
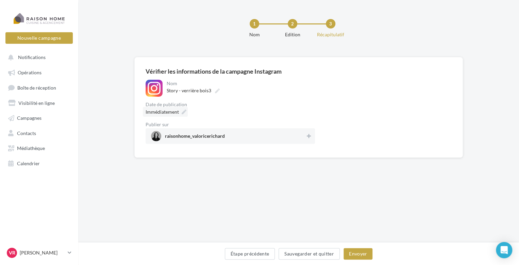
click at [170, 45] on div "1 Nom 2 Edition 3 Récapitulatif" at bounding box center [309, 31] width 440 height 41
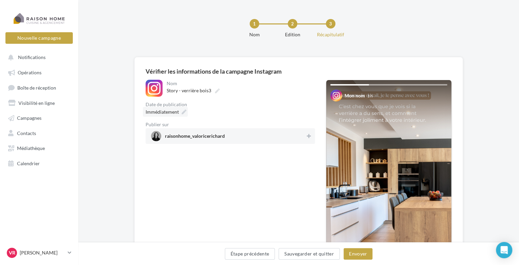
click at [176, 112] on span "Immédiatement" at bounding box center [161, 112] width 33 height 6
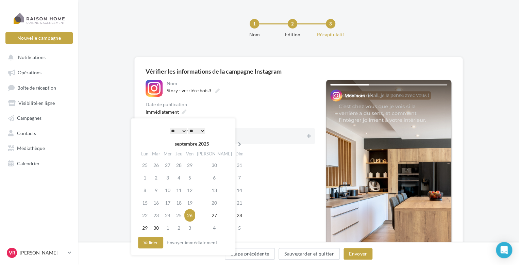
click at [235, 142] on icon at bounding box center [239, 144] width 8 height 5
click at [196, 201] on td "24" at bounding box center [190, 203] width 11 height 13
click at [181, 133] on select "* * * * * * * * * * ** ** ** ** ** ** ** ** ** ** ** ** ** **" at bounding box center [178, 130] width 17 height 5
click at [201, 129] on select "** ** ** ** ** **" at bounding box center [196, 130] width 17 height 5
click at [143, 247] on button "Valider" at bounding box center [150, 243] width 25 height 12
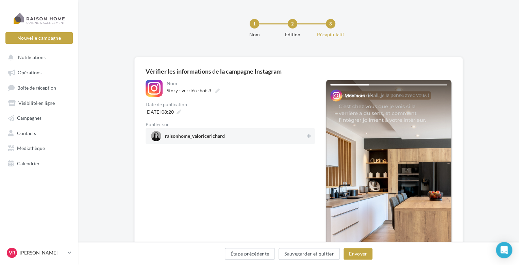
click at [221, 138] on span "raisonhome_valoricerichard" at bounding box center [195, 137] width 60 height 7
click at [353, 253] on button "Envoyer" at bounding box center [357, 254] width 29 height 12
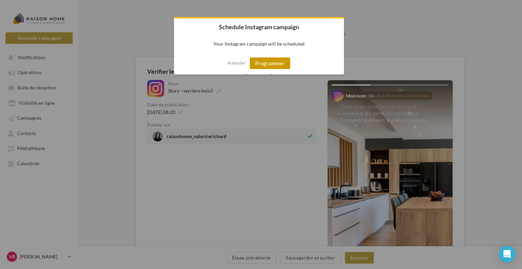
click at [280, 63] on button "Programmer" at bounding box center [270, 63] width 40 height 12
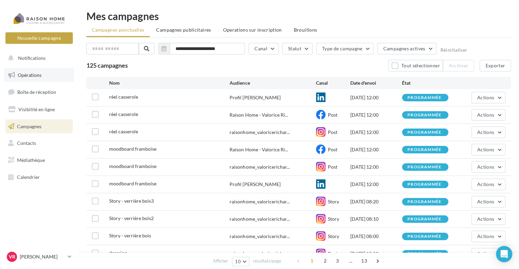
click at [26, 81] on link "Opérations" at bounding box center [39, 75] width 70 height 14
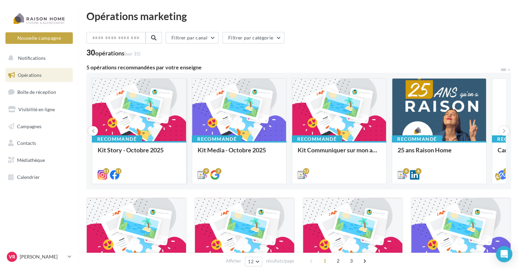
click at [143, 120] on div at bounding box center [139, 110] width 94 height 63
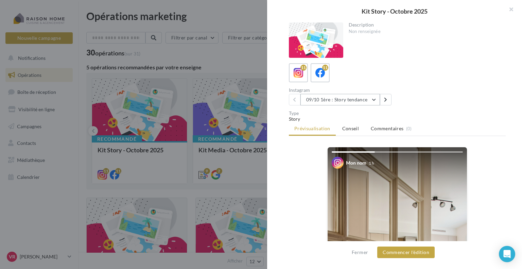
click at [377, 100] on button "09/10 1ère : Story tendance" at bounding box center [340, 100] width 80 height 12
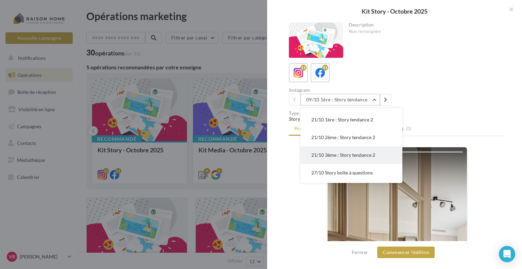
scroll to position [102, 0]
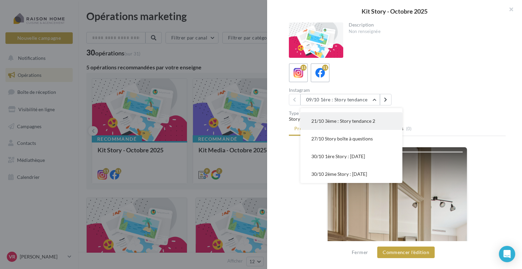
click at [382, 154] on button "30/10 1ère Story : Halloween" at bounding box center [351, 156] width 102 height 18
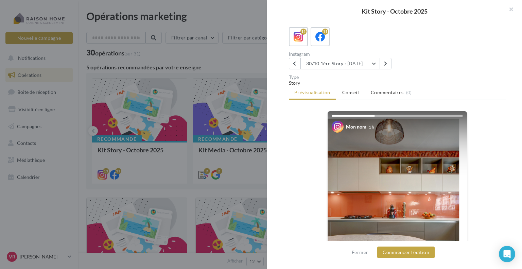
scroll to position [68, 0]
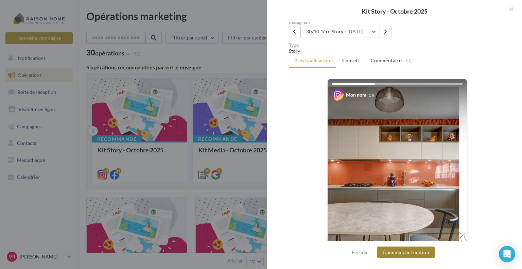
click at [417, 253] on button "Commencer l'édition" at bounding box center [405, 252] width 57 height 12
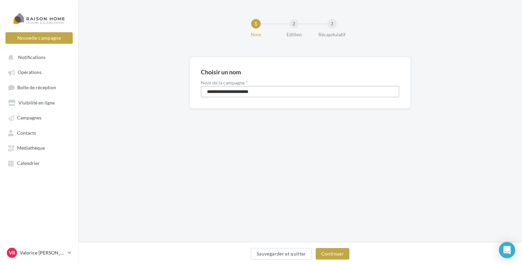
drag, startPoint x: 212, startPoint y: 92, endPoint x: 192, endPoint y: 92, distance: 20.4
click at [192, 92] on div "**********" at bounding box center [300, 83] width 221 height 52
drag, startPoint x: 252, startPoint y: 91, endPoint x: 222, endPoint y: 88, distance: 30.1
click at [222, 88] on input "**********" at bounding box center [300, 92] width 198 height 12
type input "**********"
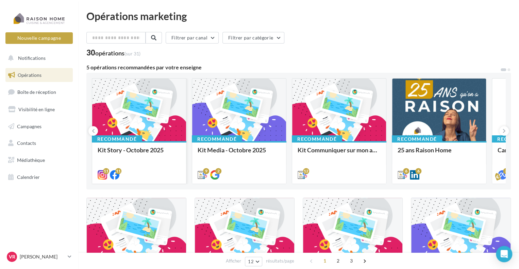
click at [118, 104] on div at bounding box center [139, 110] width 94 height 63
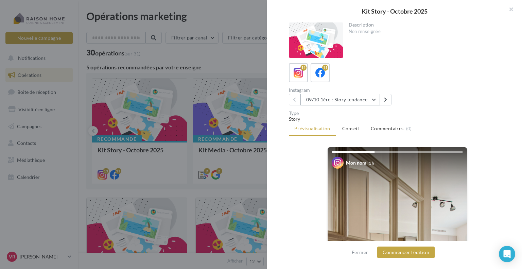
click at [372, 99] on button "09/10 1ère : Story tendance" at bounding box center [340, 100] width 80 height 12
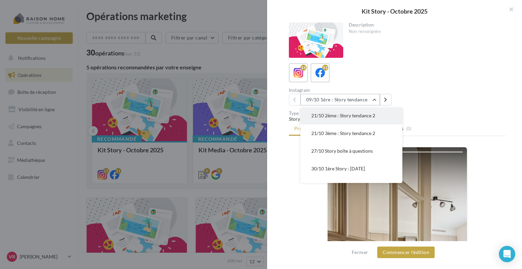
scroll to position [102, 0]
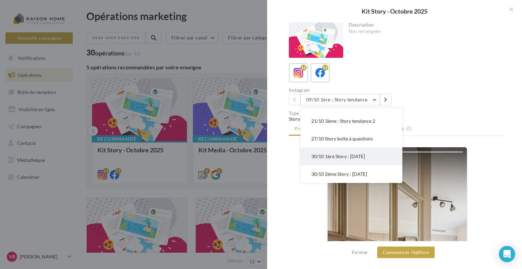
click at [365, 158] on span "30/10 1ère Story : Halloween" at bounding box center [338, 156] width 54 height 6
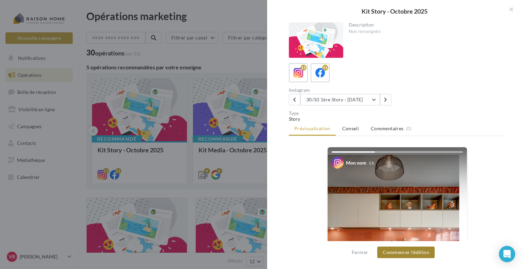
click at [412, 254] on button "Commencer l'édition" at bounding box center [405, 252] width 57 height 12
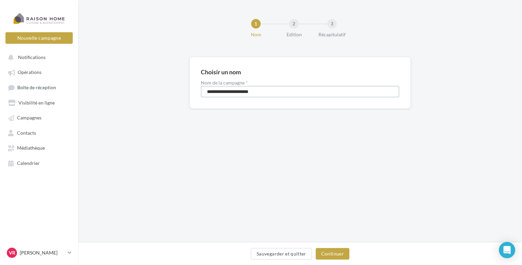
drag, startPoint x: 213, startPoint y: 91, endPoint x: 168, endPoint y: 74, distance: 48.1
click at [155, 91] on div "**********" at bounding box center [300, 93] width 444 height 73
drag, startPoint x: 246, startPoint y: 92, endPoint x: 221, endPoint y: 92, distance: 25.8
click at [221, 92] on input "**********" at bounding box center [300, 92] width 198 height 12
type input "**********"
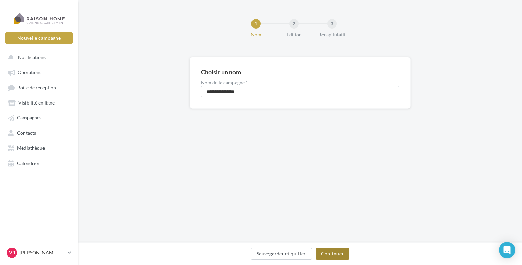
click at [337, 255] on button "Continuer" at bounding box center [333, 254] width 34 height 12
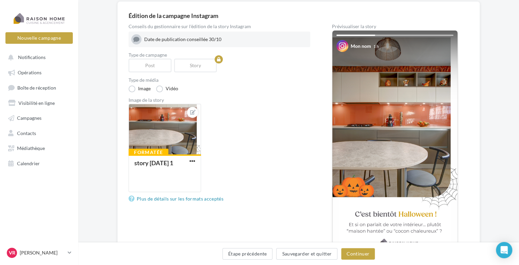
scroll to position [68, 0]
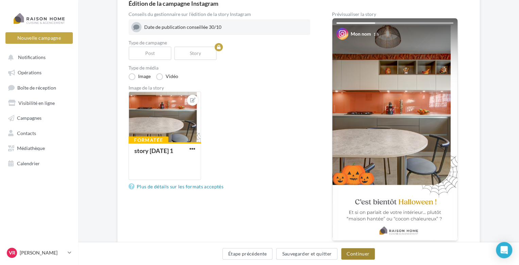
click at [362, 255] on button "Continuer" at bounding box center [358, 254] width 34 height 12
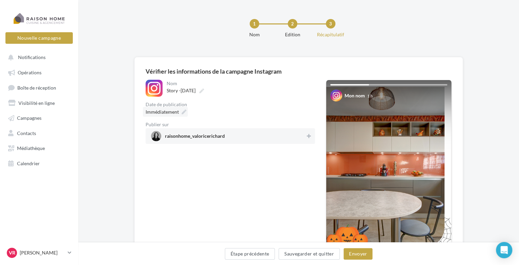
click at [173, 113] on span "Immédiatement" at bounding box center [161, 112] width 33 height 6
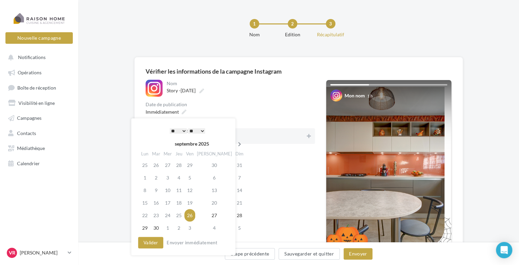
click at [235, 144] on icon at bounding box center [239, 144] width 8 height 5
click at [185, 217] on td "30" at bounding box center [179, 215] width 11 height 13
click at [183, 130] on select "* * * * * * * * * * ** ** ** ** ** ** ** ** ** ** ** ** ** **" at bounding box center [178, 130] width 17 height 5
click at [154, 247] on button "Valider" at bounding box center [150, 243] width 25 height 12
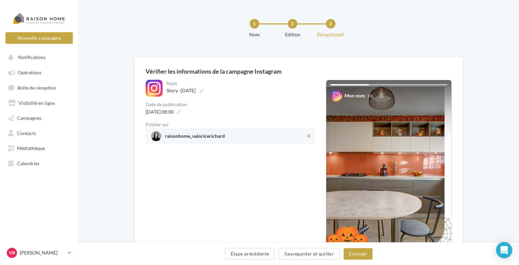
click at [190, 137] on span "raisonhome_valoricerichard" at bounding box center [195, 137] width 60 height 7
click at [357, 253] on button "Envoyer" at bounding box center [357, 254] width 29 height 12
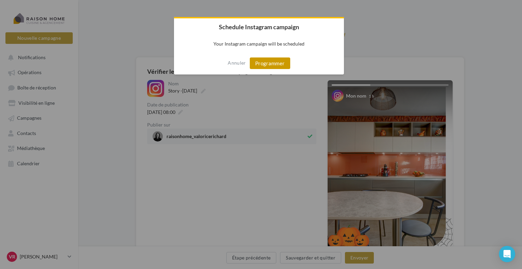
click at [276, 65] on button "Programmer" at bounding box center [270, 63] width 40 height 12
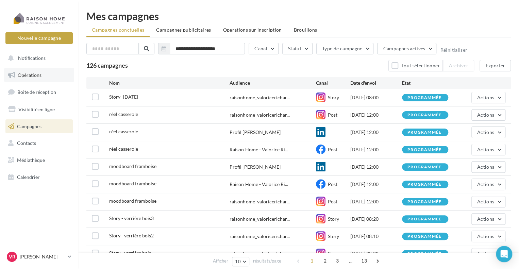
click at [44, 72] on link "Opérations" at bounding box center [39, 75] width 70 height 14
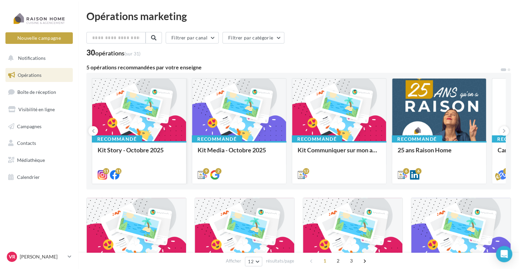
click at [159, 114] on div at bounding box center [139, 110] width 94 height 63
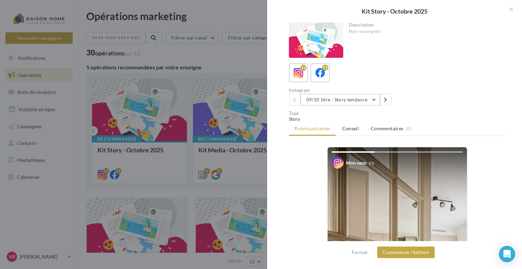
click at [373, 99] on button "09/10 1ère : Story tendance" at bounding box center [340, 100] width 80 height 12
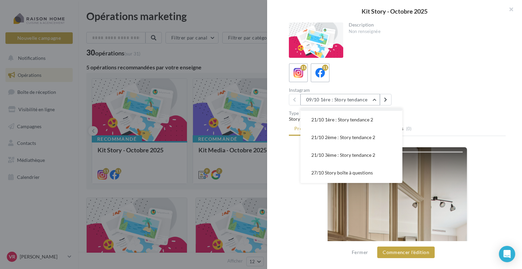
scroll to position [102, 0]
click at [334, 174] on span "30/10 2ème Story : Halloween" at bounding box center [339, 174] width 56 height 6
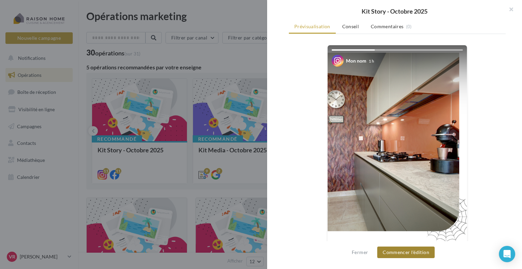
click at [406, 253] on button "Commencer l'édition" at bounding box center [405, 252] width 57 height 12
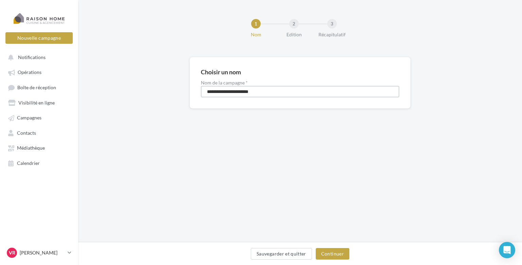
drag, startPoint x: 213, startPoint y: 92, endPoint x: 197, endPoint y: 92, distance: 16.3
click at [197, 92] on div "**********" at bounding box center [300, 83] width 221 height 52
click at [253, 95] on input "**********" at bounding box center [300, 92] width 198 height 12
type input "**********"
click at [337, 251] on button "Continuer" at bounding box center [333, 254] width 34 height 12
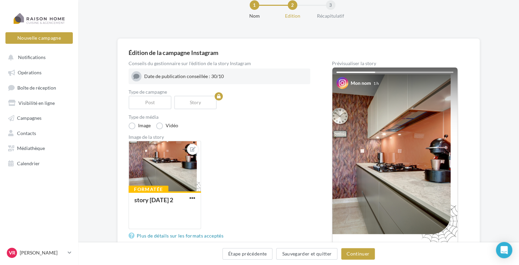
scroll to position [68, 0]
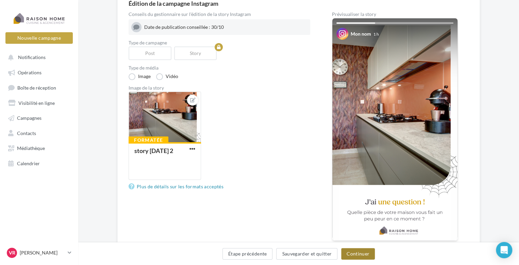
click at [347, 258] on button "Continuer" at bounding box center [358, 254] width 34 height 12
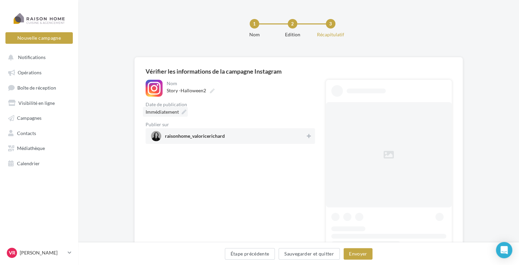
click at [175, 46] on div "1 Nom 2 Edition 3 Récapitulatif" at bounding box center [309, 31] width 440 height 41
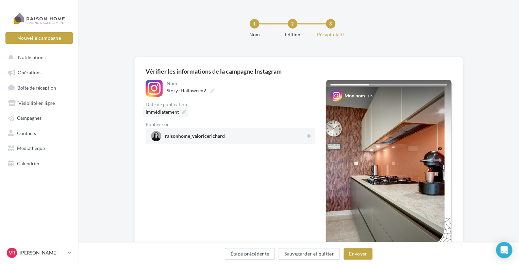
click at [177, 114] on span "Immédiatement" at bounding box center [161, 112] width 33 height 6
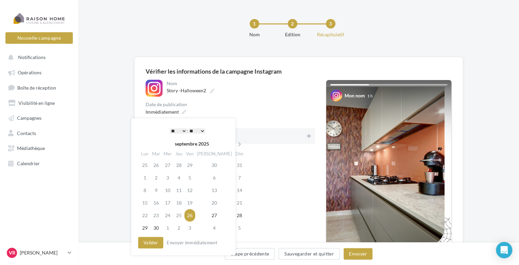
click at [182, 129] on select "* * * * * * * * * * ** ** ** ** ** ** ** ** ** ** ** ** ** **" at bounding box center [178, 130] width 17 height 5
click at [204, 129] on select "** ** ** ** ** **" at bounding box center [196, 130] width 17 height 5
click at [235, 143] on icon at bounding box center [239, 144] width 8 height 5
click at [185, 214] on td "30" at bounding box center [179, 215] width 11 height 13
click at [155, 246] on button "Valider" at bounding box center [150, 243] width 25 height 12
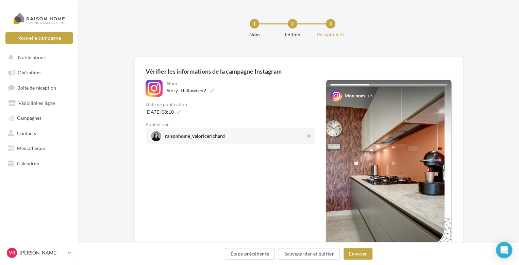
click at [226, 133] on span "raisonhome_valoricerichard" at bounding box center [228, 136] width 154 height 10
click at [363, 256] on button "Envoyer" at bounding box center [357, 254] width 29 height 12
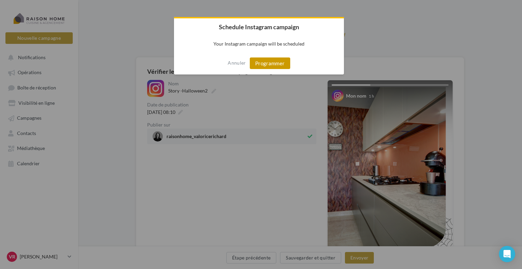
click at [277, 67] on button "Programmer" at bounding box center [270, 63] width 40 height 12
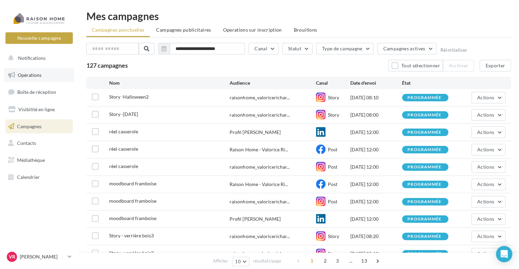
click at [31, 80] on link "Opérations" at bounding box center [39, 75] width 70 height 14
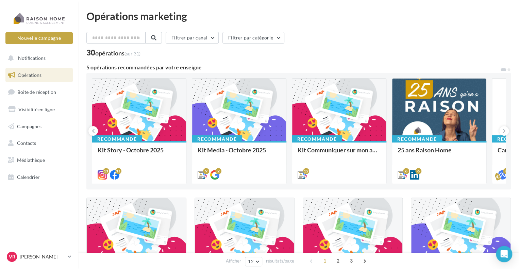
click at [145, 111] on div at bounding box center [139, 110] width 94 height 63
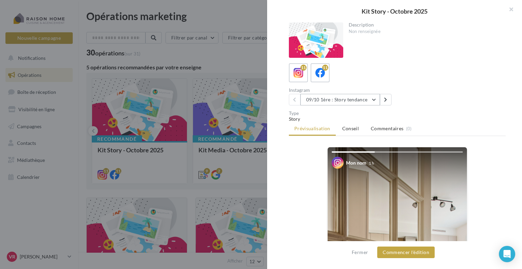
click at [374, 100] on button "09/10 1ère : Story tendance" at bounding box center [340, 100] width 80 height 12
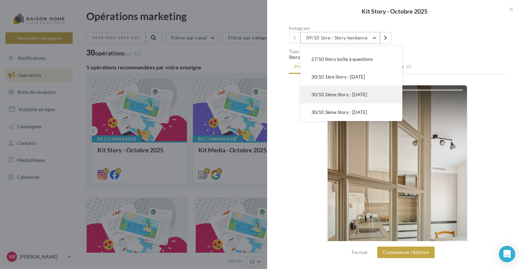
scroll to position [68, 0]
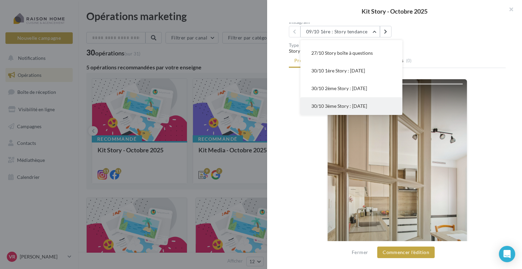
click at [353, 107] on span "30/10 3ème Story : [DATE]" at bounding box center [339, 106] width 56 height 6
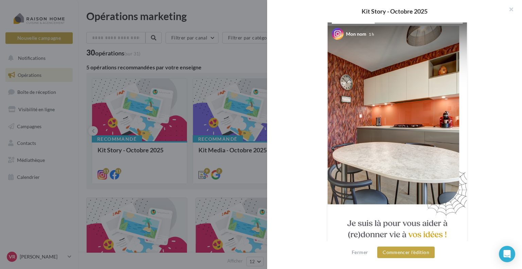
scroll to position [136, 0]
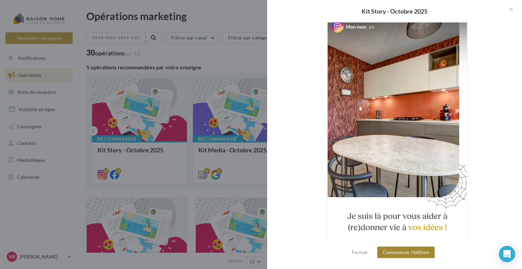
click at [416, 251] on button "Commencer l'édition" at bounding box center [405, 252] width 57 height 12
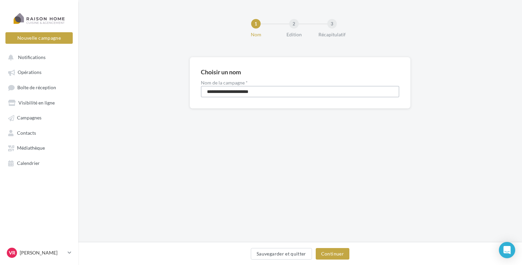
drag, startPoint x: 213, startPoint y: 91, endPoint x: 198, endPoint y: 90, distance: 15.0
click at [196, 92] on div "**********" at bounding box center [300, 83] width 221 height 52
click at [259, 96] on input "**********" at bounding box center [300, 92] width 198 height 12
type input "**********"
click at [331, 253] on button "Continuer" at bounding box center [333, 254] width 34 height 12
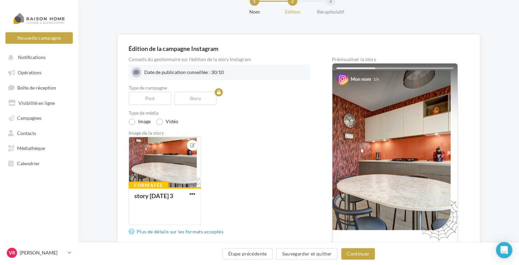
scroll to position [102, 0]
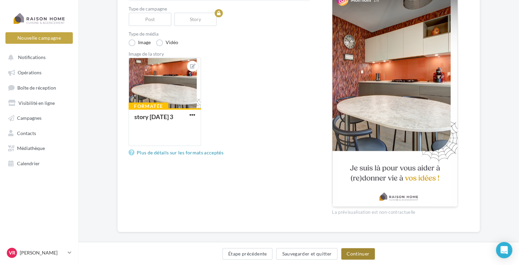
click at [355, 253] on button "Continuer" at bounding box center [358, 254] width 34 height 12
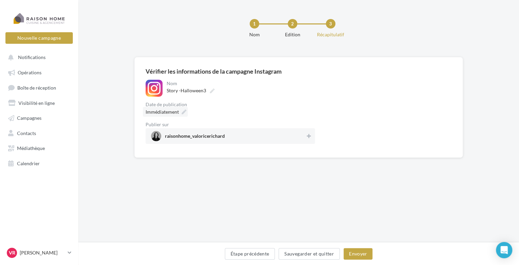
click at [151, 35] on div "1 Nom 2 Edition 3 Récapitulatif" at bounding box center [309, 31] width 440 height 41
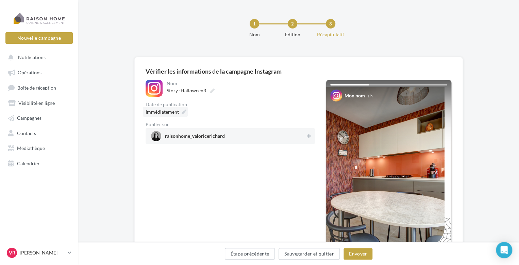
click at [174, 113] on span "Immédiatement" at bounding box center [161, 112] width 33 height 6
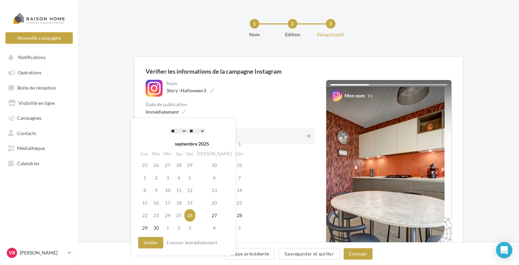
click at [184, 131] on select "* * * * * * * * * * ** ** ** ** ** ** ** ** ** ** ** ** ** **" at bounding box center [178, 130] width 17 height 5
click at [201, 131] on select "** ** ** ** ** **" at bounding box center [196, 130] width 17 height 5
click at [235, 142] on icon at bounding box center [239, 144] width 8 height 5
click at [182, 216] on td "30" at bounding box center [179, 215] width 11 height 13
click at [152, 244] on button "Valider" at bounding box center [150, 243] width 25 height 12
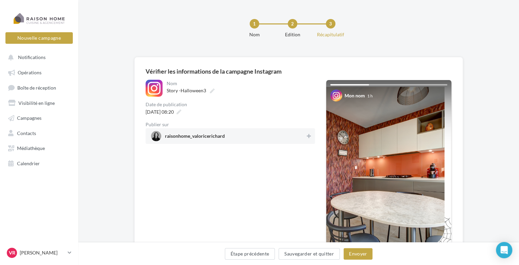
click at [225, 135] on span "raisonhome_valoricerichard" at bounding box center [195, 137] width 60 height 7
click at [362, 252] on button "Envoyer" at bounding box center [357, 254] width 29 height 12
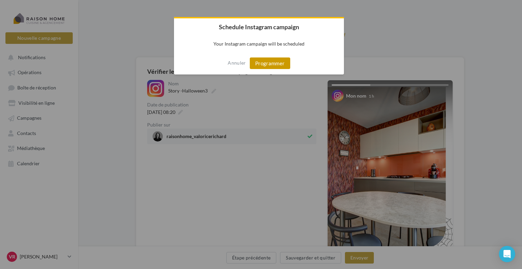
click at [262, 67] on button "Programmer" at bounding box center [270, 63] width 40 height 12
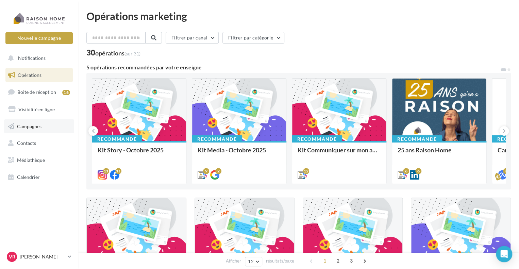
click at [34, 131] on link "Campagnes" at bounding box center [39, 126] width 70 height 14
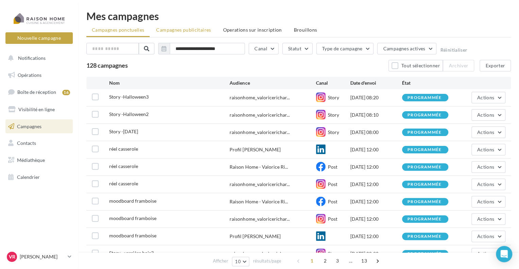
click at [203, 32] on span "Campagnes publicitaires" at bounding box center [183, 30] width 55 height 6
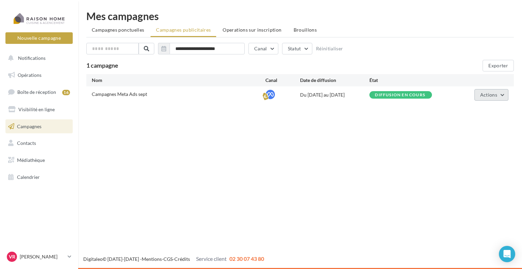
click at [490, 97] on span "Actions" at bounding box center [488, 95] width 17 height 6
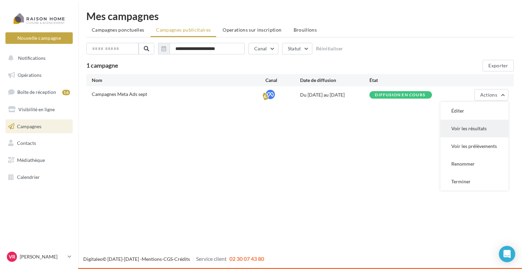
click at [484, 130] on button "Voir les résultats" at bounding box center [474, 129] width 68 height 18
